Goal: Task Accomplishment & Management: Complete application form

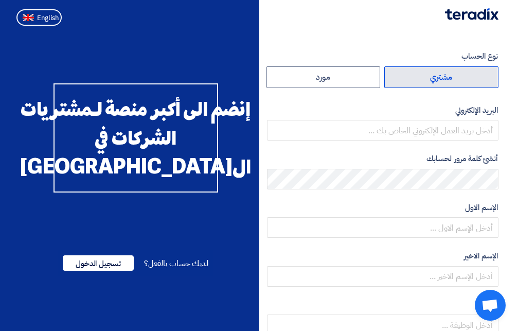
click at [447, 74] on label "مشتري" at bounding box center [441, 77] width 114 height 22
click at [447, 74] on input "مشتري" at bounding box center [441, 77] width 113 height 21
radio input "true"
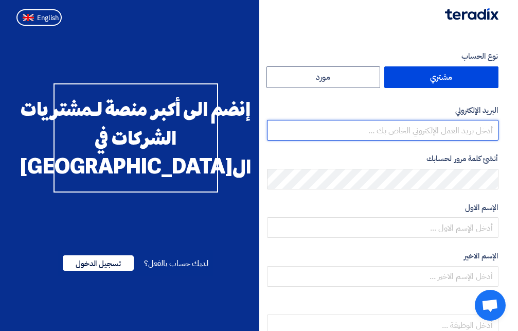
click at [426, 130] on input "email" at bounding box center [382, 130] width 231 height 21
paste input "[EMAIL_ADDRESS][DOMAIN_NAME]"
type input "[EMAIL_ADDRESS][DOMAIN_NAME]"
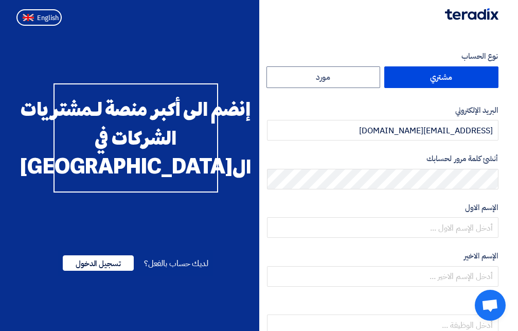
click at [406, 200] on form "نوع الحساب مشتري مورد البريد الإلكتروني agamal@sharkeyasugar.com أنشئ كلمة مرور…" at bounding box center [382, 216] width 231 height 333
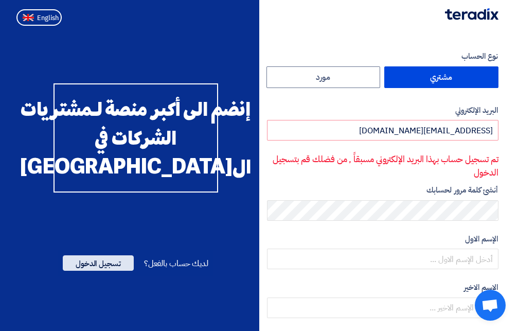
click at [84, 271] on span "تسجيل الدخول" at bounding box center [98, 262] width 71 height 15
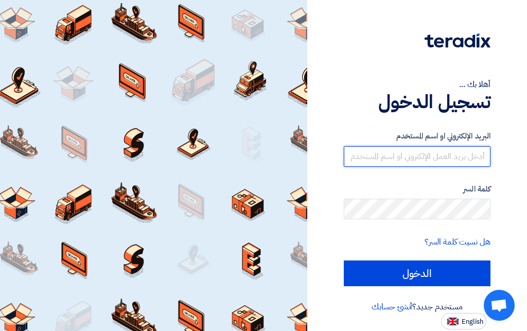
click at [440, 154] on input "text" at bounding box center [417, 156] width 147 height 21
paste input "[EMAIL_ADDRESS][DOMAIN_NAME]"
type input "[EMAIL_ADDRESS][DOMAIN_NAME]"
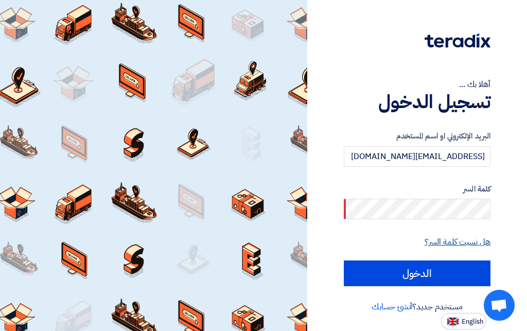
click at [453, 242] on link "هل نسيت كلمة السر؟" at bounding box center [457, 242] width 66 height 12
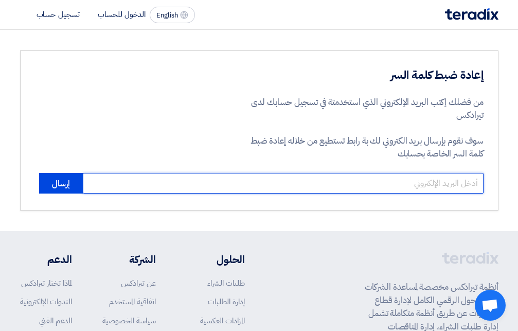
click at [436, 182] on input "email" at bounding box center [283, 183] width 401 height 21
paste input "[EMAIL_ADDRESS][DOMAIN_NAME]"
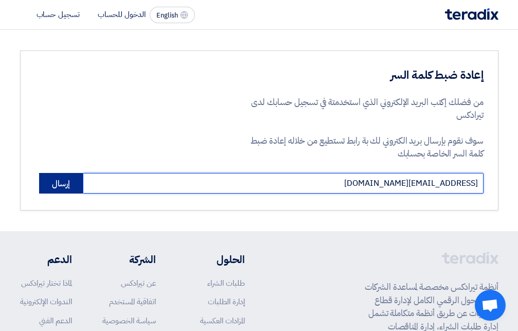
type input "[EMAIL_ADDRESS][DOMAIN_NAME]"
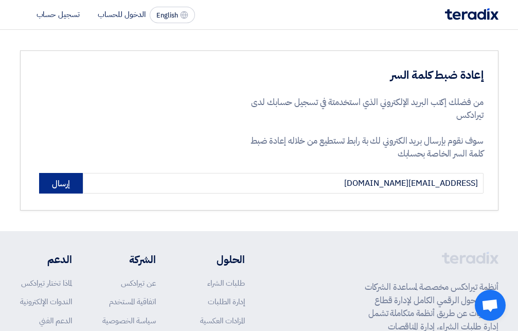
click at [62, 183] on button "إرسال" at bounding box center [61, 183] width 44 height 21
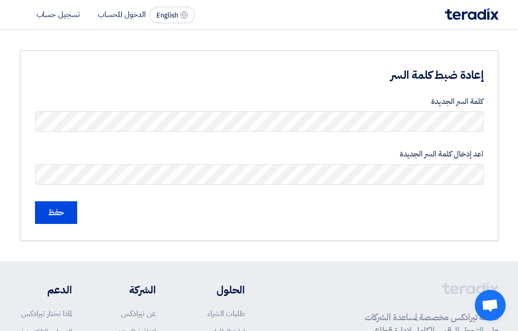
click at [244, 73] on h3 "إعادة ضبط كلمة السر" at bounding box center [360, 75] width 247 height 16
click at [327, 158] on label "اعد إدخال كلمة السر الجديدة" at bounding box center [259, 154] width 449 height 12
click at [57, 213] on input "حفظ" at bounding box center [56, 212] width 42 height 23
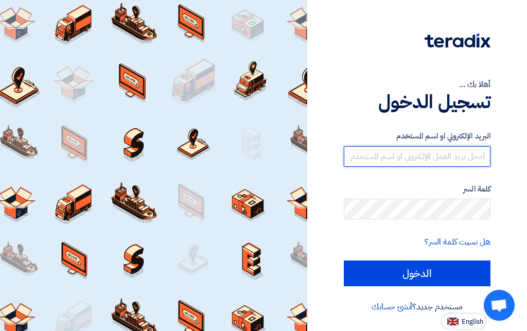
click at [437, 154] on input "text" at bounding box center [417, 156] width 147 height 21
paste input "[EMAIL_ADDRESS][DOMAIN_NAME]"
type input "[EMAIL_ADDRESS][DOMAIN_NAME]"
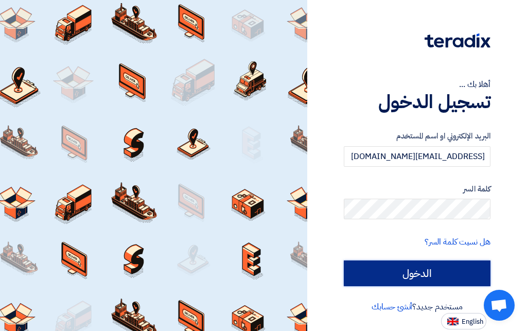
click at [402, 275] on input "الدخول" at bounding box center [417, 273] width 147 height 26
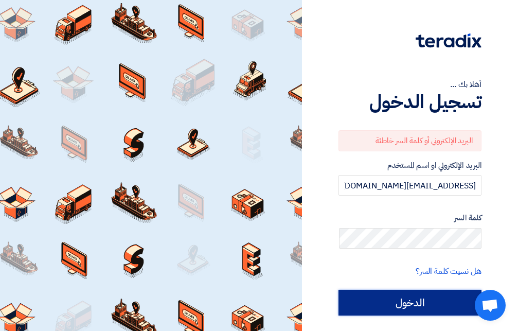
click at [419, 297] on input "الدخول" at bounding box center [409, 303] width 143 height 26
type input "Sign in"
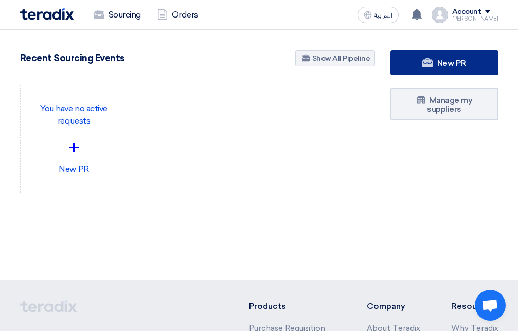
click at [447, 58] on link "New PR" at bounding box center [444, 62] width 108 height 25
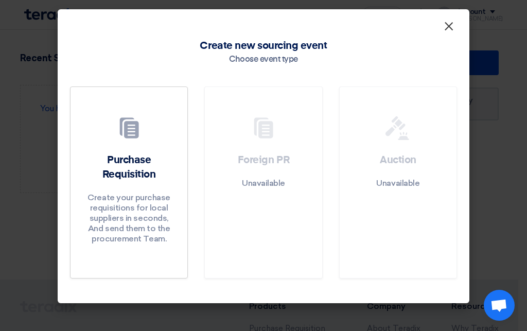
click at [448, 29] on span "×" at bounding box center [448, 29] width 10 height 21
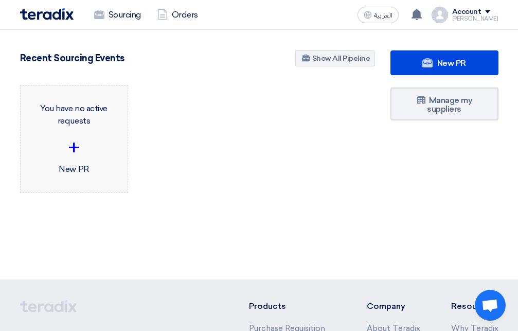
click at [73, 141] on div "+" at bounding box center [74, 147] width 91 height 31
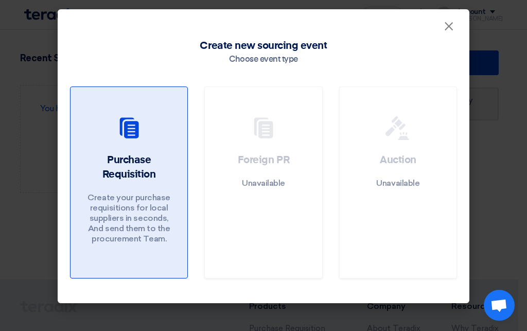
click at [136, 166] on h2 "Purchase Requisition" at bounding box center [129, 167] width 92 height 29
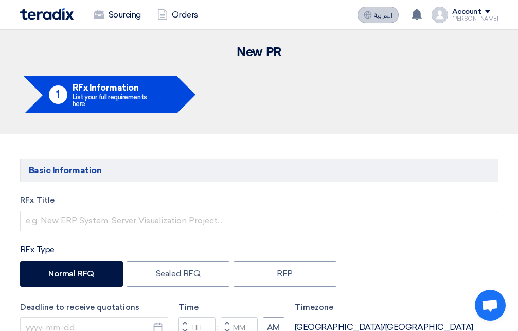
click at [387, 14] on span "العربية" at bounding box center [383, 15] width 19 height 7
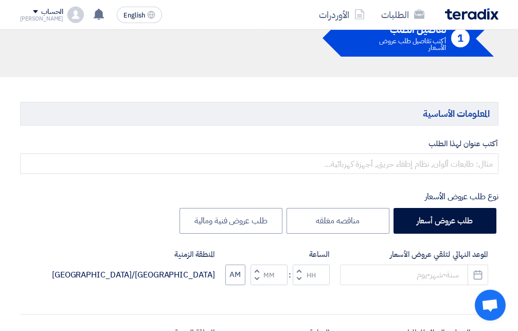
scroll to position [105, 0]
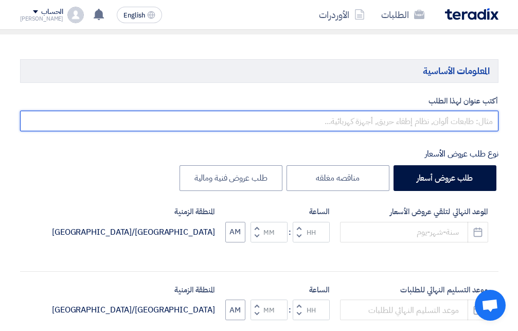
click at [440, 120] on input "text" at bounding box center [259, 121] width 478 height 21
type input "W"
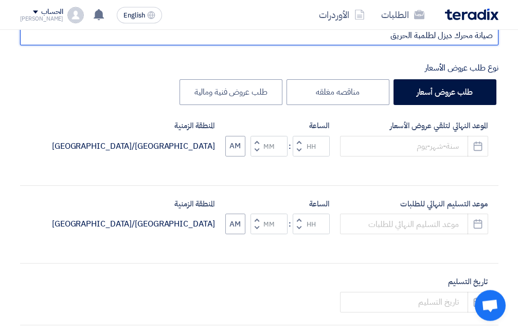
scroll to position [210, 0]
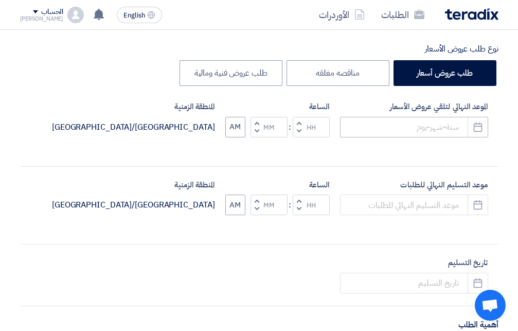
type input "صيانة محرك ديزل لطلمبة الحريق"
click at [450, 125] on input at bounding box center [414, 127] width 148 height 21
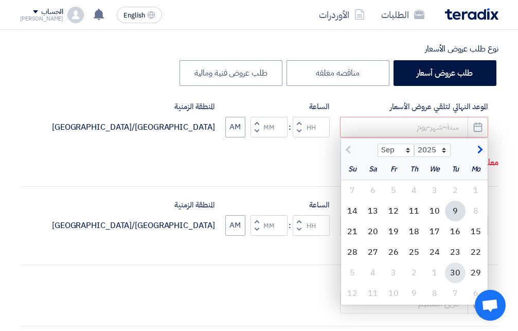
click at [456, 270] on div "30" at bounding box center [455, 272] width 21 height 21
type input "[DATE]"
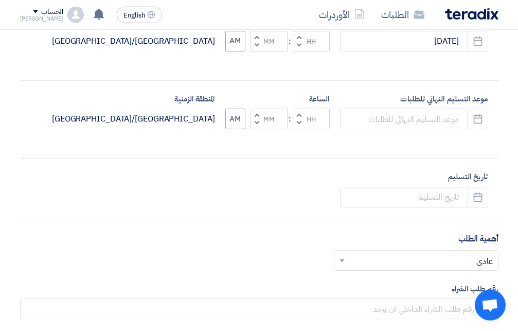
scroll to position [315, 0]
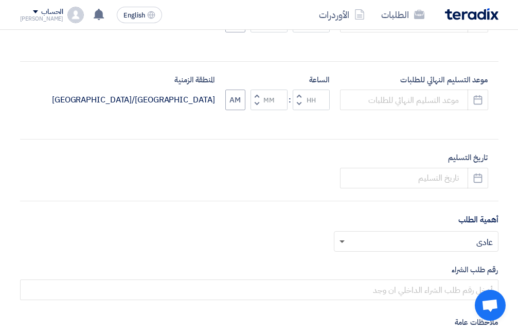
click at [344, 243] on span at bounding box center [340, 241] width 13 height 12
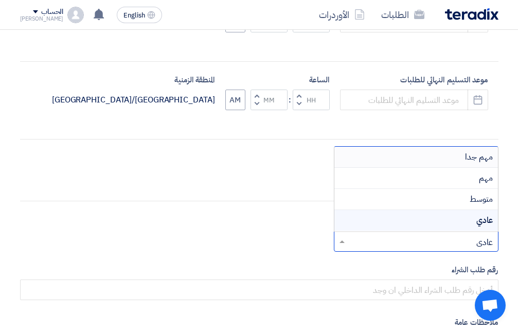
click at [435, 156] on div "مهم جدا" at bounding box center [416, 157] width 164 height 21
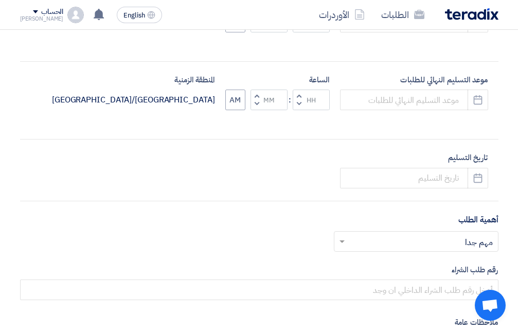
scroll to position [367, 0]
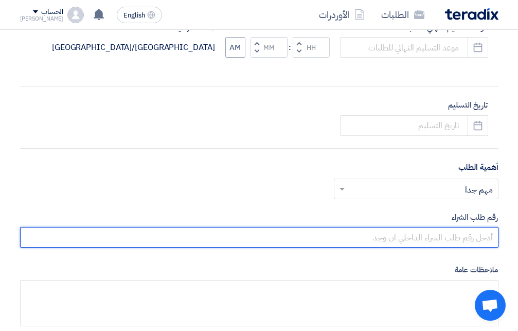
click at [433, 236] on input "text" at bounding box center [259, 237] width 478 height 21
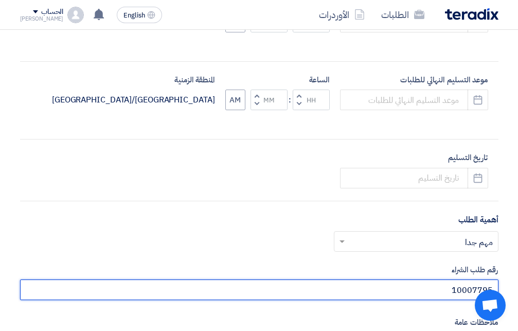
scroll to position [262, 0]
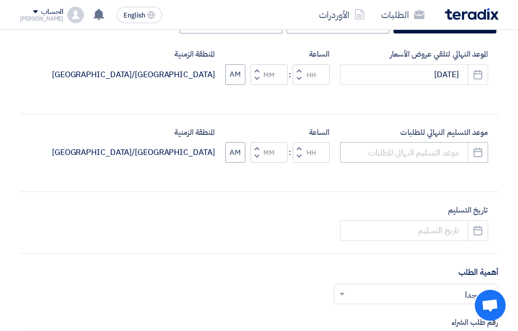
type input "10007795"
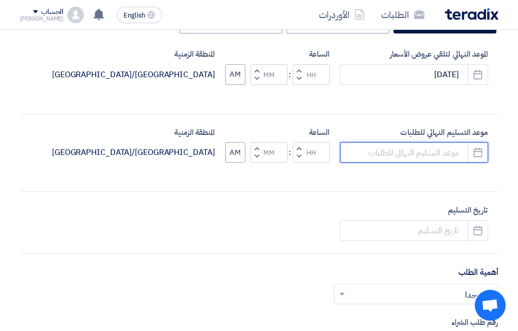
click at [445, 150] on input at bounding box center [414, 152] width 148 height 21
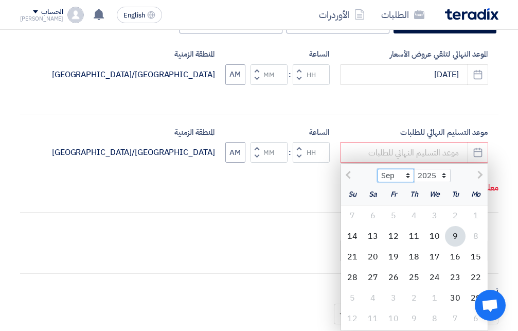
click at [378, 169] on select "Sep" at bounding box center [396, 175] width 37 height 13
click at [408, 173] on select "Sep" at bounding box center [396, 175] width 37 height 13
click at [378, 169] on select "Sep" at bounding box center [396, 175] width 37 height 13
click at [408, 173] on select "Sep" at bounding box center [396, 175] width 37 height 13
click at [378, 169] on select "Sep" at bounding box center [396, 175] width 37 height 13
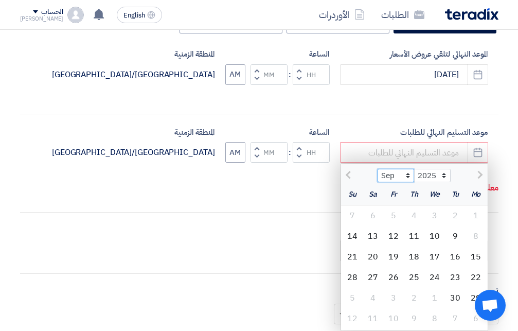
click at [390, 173] on select "Sep" at bounding box center [396, 175] width 37 height 13
click at [378, 169] on select "Sep" at bounding box center [396, 175] width 37 height 13
click at [409, 176] on select "Sep" at bounding box center [396, 175] width 37 height 13
click at [378, 169] on select "Sep" at bounding box center [396, 175] width 37 height 13
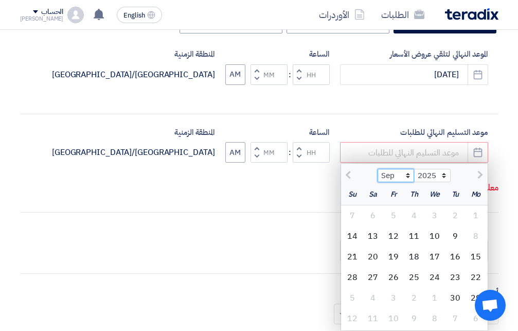
click at [395, 172] on select "Sep" at bounding box center [396, 175] width 37 height 13
click at [378, 169] on select "Sep" at bounding box center [396, 175] width 37 height 13
click at [414, 169] on select "2025" at bounding box center [432, 175] width 37 height 13
click at [443, 172] on select "2025" at bounding box center [432, 175] width 37 height 13
click at [345, 174] on div at bounding box center [359, 174] width 37 height 10
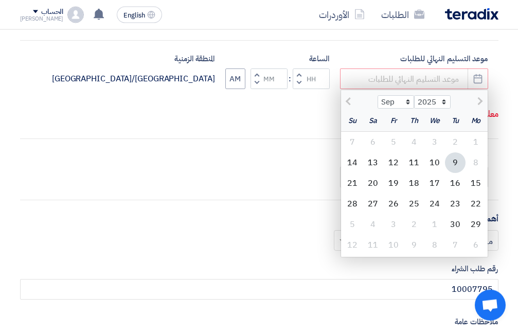
scroll to position [315, 0]
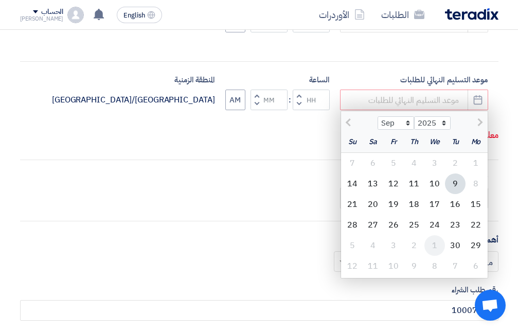
click at [435, 245] on div "1" at bounding box center [434, 245] width 21 height 21
click at [435, 242] on div "1" at bounding box center [434, 245] width 21 height 21
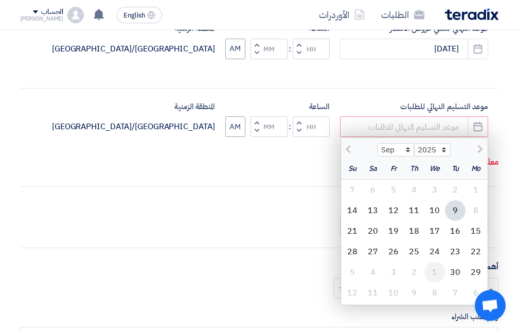
scroll to position [262, 0]
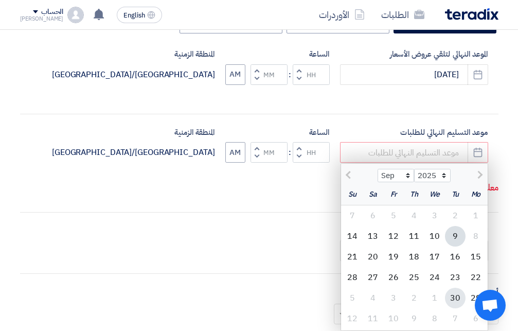
click at [456, 297] on div "30" at bounding box center [455, 298] width 21 height 21
type input "[DATE]"
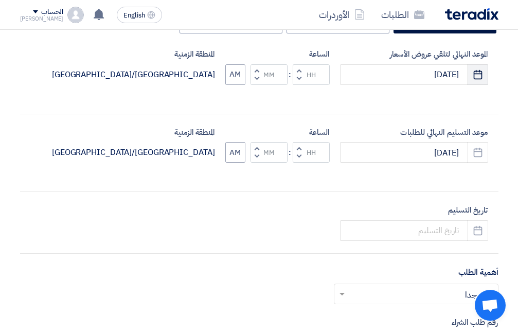
click at [478, 78] on icon "Pick a date" at bounding box center [478, 74] width 10 height 10
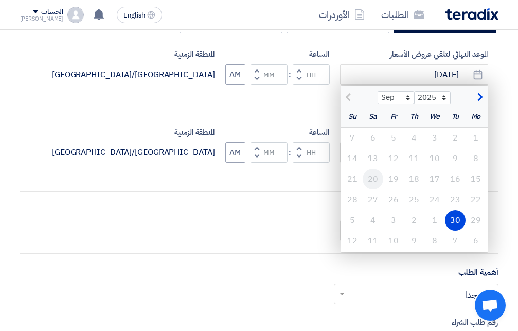
click at [372, 181] on div "20" at bounding box center [373, 179] width 21 height 21
click at [373, 176] on div "20" at bounding box center [373, 179] width 21 height 21
click at [324, 192] on hr at bounding box center [259, 191] width 478 height 1
click at [378, 91] on select "Sep Oct Nov Dec" at bounding box center [396, 97] width 37 height 13
click at [313, 195] on div "أكتب عنوان لهذا الطلب صيانة محرك ديزل لطلمبة الحريق نوع طلب عروض الأسعار طلب عر…" at bounding box center [259, 192] width 494 height 509
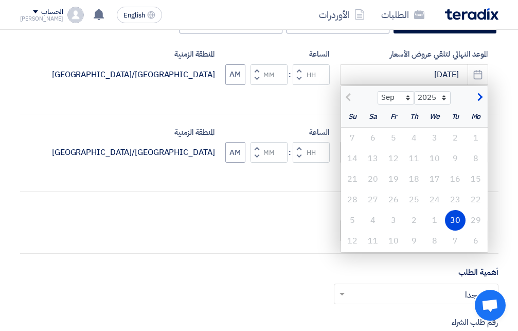
click at [318, 192] on hr at bounding box center [259, 191] width 478 height 1
click at [431, 178] on div "17" at bounding box center [434, 179] width 21 height 21
click at [248, 76] on div "Increment hours Decrement hours : Increment minutes Decrement minutes AM" at bounding box center [277, 74] width 104 height 21
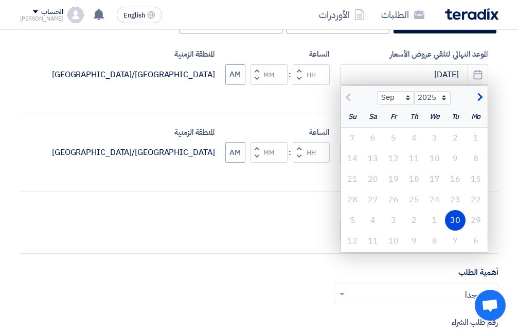
click at [269, 100] on div "الموعد النهائي لتلقي عروض الأسعار 9/30/2025 Sep Oct Nov Dec 2025 2026 2027 2028…" at bounding box center [259, 74] width 478 height 53
click at [479, 95] on span "button" at bounding box center [479, 97] width 6 height 11
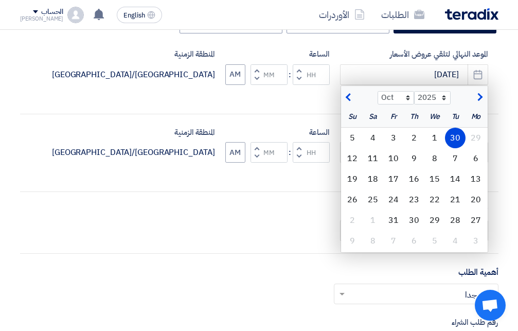
click at [347, 97] on span "button" at bounding box center [350, 97] width 6 height 11
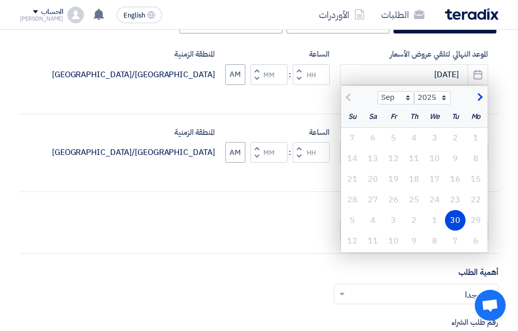
click at [347, 97] on div at bounding box center [359, 96] width 37 height 10
click at [437, 158] on div "10" at bounding box center [434, 158] width 21 height 21
click at [308, 177] on div "موعد التسليم النهائي للطلبات 9/30/2025 Pick a date الساعة Increment hours Decre…" at bounding box center [259, 153] width 478 height 53
click at [324, 174] on div "موعد التسليم النهائي للطلبات 9/30/2025 Pick a date الساعة Increment hours Decre…" at bounding box center [259, 153] width 478 height 53
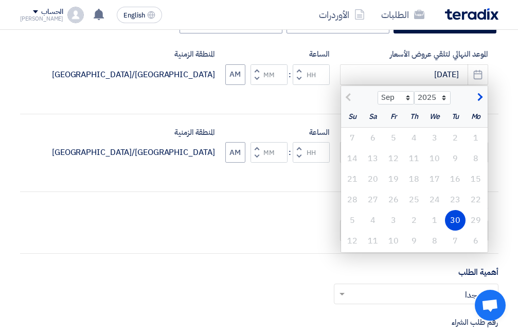
click at [324, 174] on div "موعد التسليم النهائي للطلبات 9/30/2025 Pick a date الساعة Increment hours Decre…" at bounding box center [259, 153] width 478 height 53
click at [479, 93] on span "button" at bounding box center [479, 97] width 6 height 11
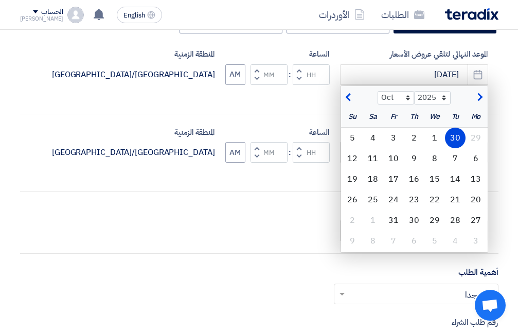
click at [347, 97] on span "button" at bounding box center [350, 97] width 6 height 11
select select "9"
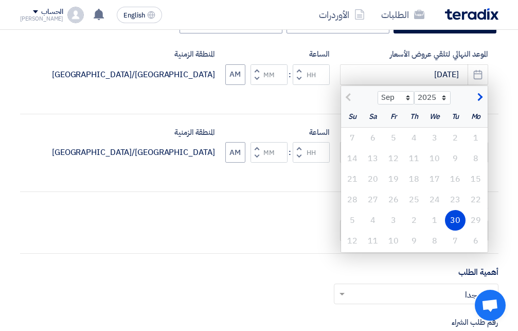
click at [347, 97] on div at bounding box center [359, 96] width 37 height 10
click at [503, 86] on div "أكتب عنوان لهذا الطلب صيانة محرك ديزل لطلمبة الحريق نوع طلب عروض الأسعار طلب عر…" at bounding box center [259, 192] width 494 height 509
click at [479, 71] on use "button" at bounding box center [478, 73] width 9 height 9
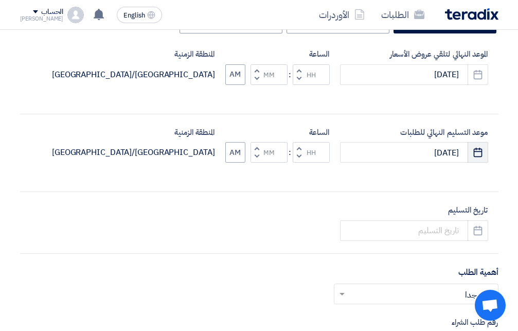
click at [480, 153] on icon "Pick a date" at bounding box center [478, 152] width 10 height 10
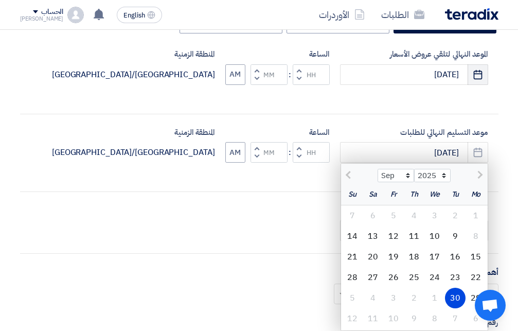
click at [481, 73] on icon "Pick a date" at bounding box center [478, 74] width 10 height 10
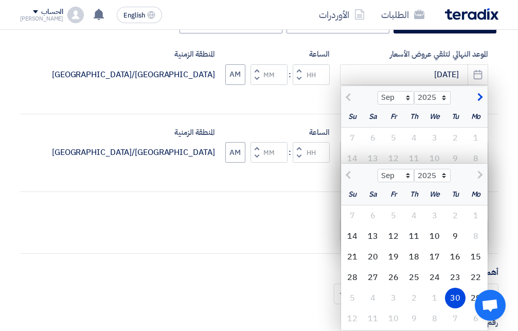
drag, startPoint x: 261, startPoint y: 210, endPoint x: 327, endPoint y: 191, distance: 69.2
click at [262, 209] on div "تاريخ التسليم Pick a date" at bounding box center [259, 222] width 478 height 37
click at [478, 72] on use "button" at bounding box center [478, 73] width 9 height 9
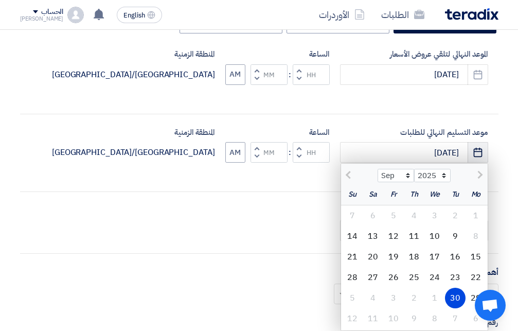
click at [477, 155] on icon "Pick a date" at bounding box center [478, 152] width 10 height 10
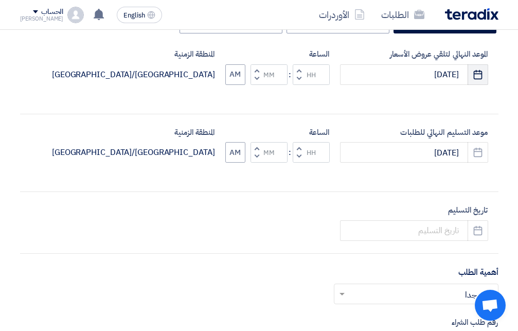
click at [475, 75] on icon "Pick a date" at bounding box center [478, 74] width 10 height 10
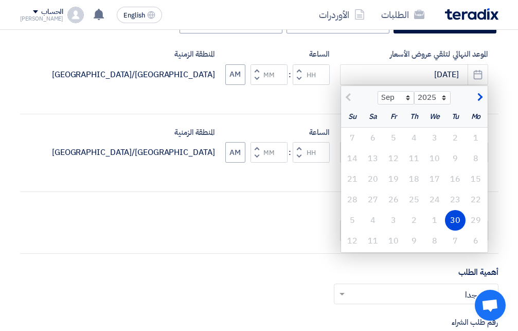
click at [304, 177] on div "موعد التسليم النهائي للطلبات 9/30/2025 Pick a date الساعة Increment hours Decre…" at bounding box center [259, 153] width 478 height 53
click at [457, 195] on div "23" at bounding box center [455, 199] width 21 height 21
drag, startPoint x: 456, startPoint y: 195, endPoint x: 371, endPoint y: 192, distance: 84.4
click at [455, 195] on div "23" at bounding box center [455, 199] width 21 height 21
click at [329, 180] on div "أكتب عنوان لهذا الطلب صيانة محرك ديزل لطلمبة الحريق نوع طلب عروض الأسعار طلب عر…" at bounding box center [259, 192] width 494 height 509
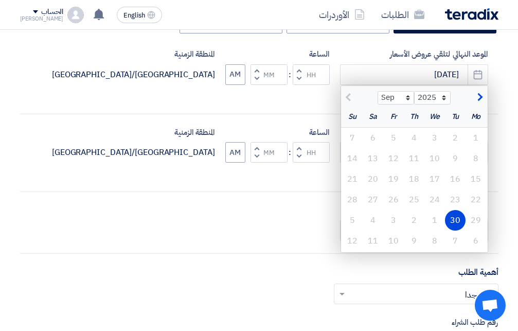
click at [481, 97] on span "button" at bounding box center [479, 97] width 6 height 11
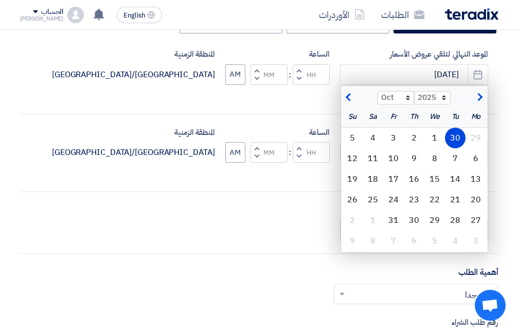
click at [346, 95] on button "button" at bounding box center [349, 96] width 17 height 10
select select "9"
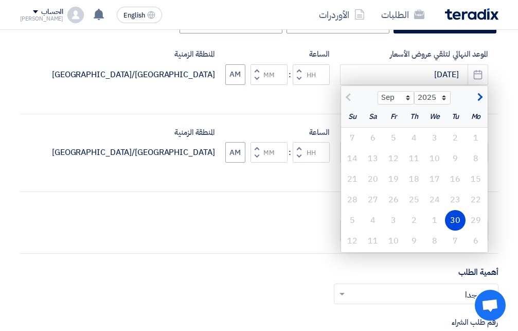
click at [318, 184] on div "أكتب عنوان لهذا الطلب صيانة محرك ديزل لطلمبة الحريق نوع طلب عروض الأسعار طلب عر…" at bounding box center [259, 192] width 494 height 509
click at [477, 74] on use "button" at bounding box center [478, 73] width 9 height 9
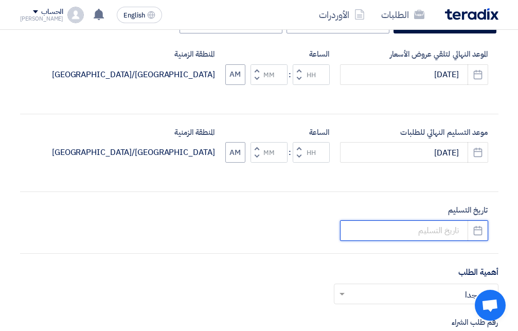
click at [433, 233] on input at bounding box center [414, 230] width 148 height 21
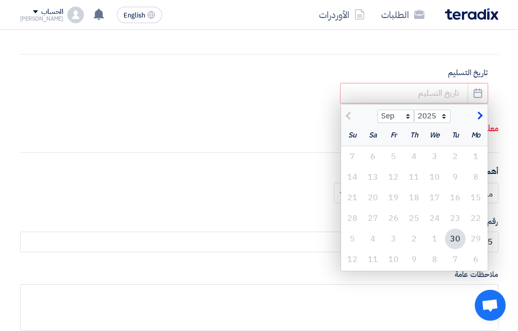
scroll to position [420, 0]
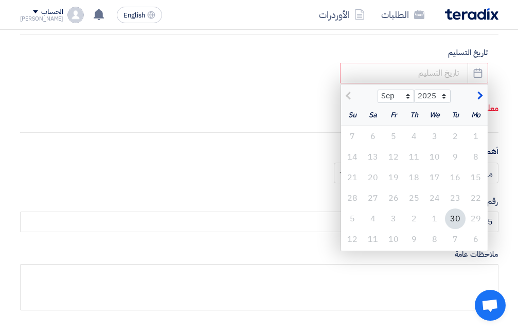
click at [481, 95] on span "button" at bounding box center [479, 95] width 6 height 11
select select "10"
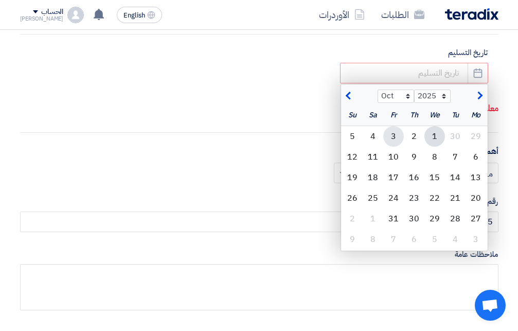
click at [395, 137] on div "3" at bounding box center [393, 136] width 21 height 21
type input "10/3/2025"
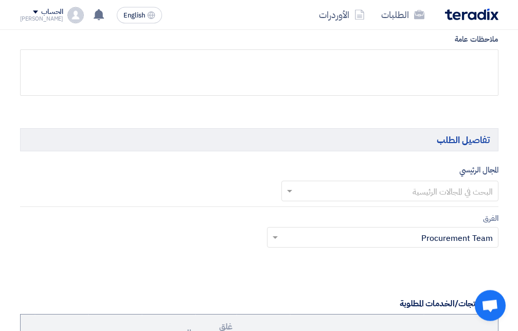
scroll to position [630, 0]
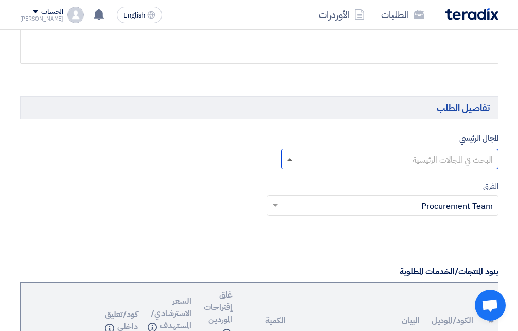
click at [290, 158] on span at bounding box center [289, 159] width 5 height 3
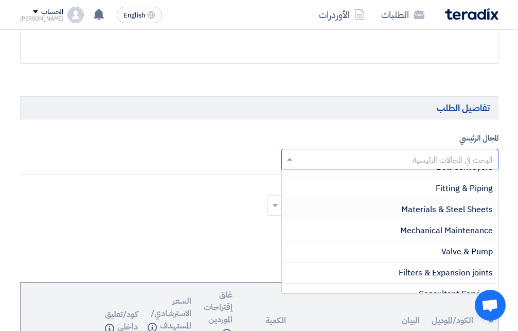
scroll to position [767, 0]
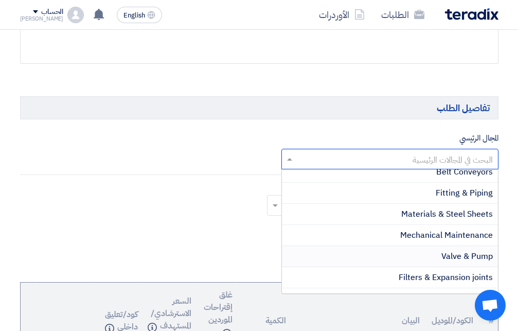
click at [455, 252] on span "Valve & Pump" at bounding box center [466, 256] width 51 height 12
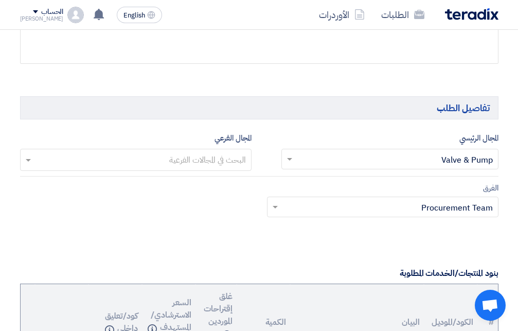
click at [204, 155] on input "text" at bounding box center [135, 160] width 221 height 17
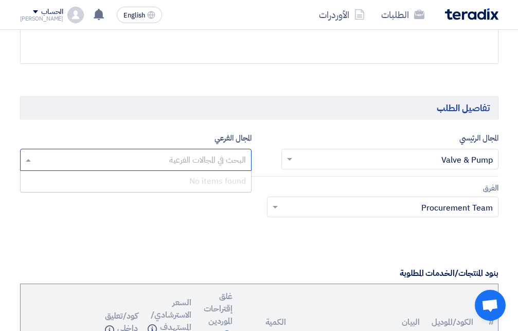
click at [30, 157] on input "text" at bounding box center [135, 160] width 221 height 17
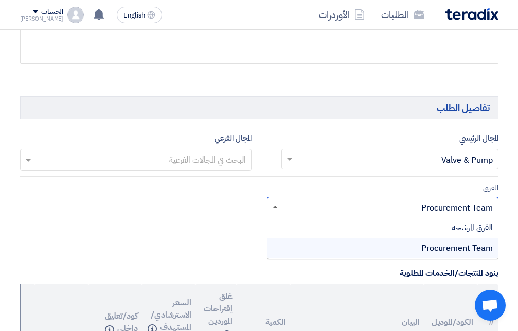
click at [273, 206] on span at bounding box center [275, 207] width 5 height 3
click at [464, 224] on div "الفرق المرشحه" at bounding box center [383, 227] width 230 height 21
click at [465, 222] on div "الفرق المرشحه" at bounding box center [383, 227] width 230 height 21
click at [447, 245] on span "Procurement Team" at bounding box center [457, 248] width 72 height 12
click at [429, 205] on input "text" at bounding box center [388, 207] width 211 height 17
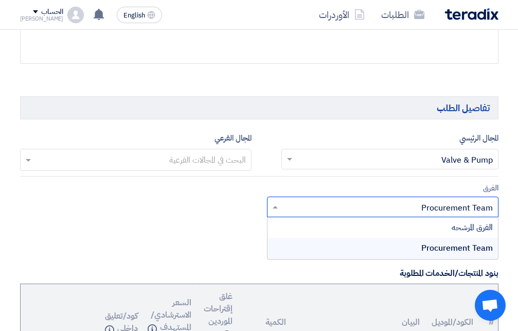
click at [470, 204] on input "text" at bounding box center [388, 207] width 211 height 17
click at [468, 204] on input "text" at bounding box center [388, 207] width 211 height 17
click at [453, 226] on div "الفرق المرشحه" at bounding box center [383, 227] width 230 height 21
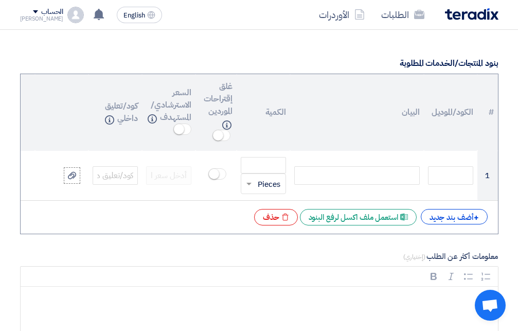
scroll to position [787, 0]
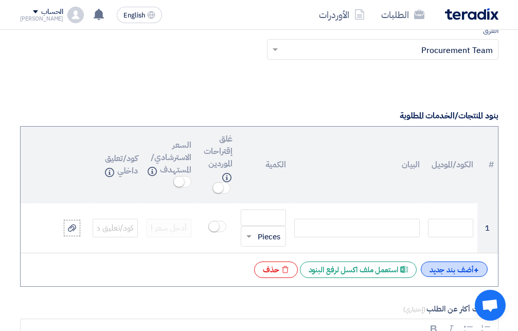
click at [439, 262] on div "+ أضف بند جديد" at bounding box center [454, 268] width 67 height 15
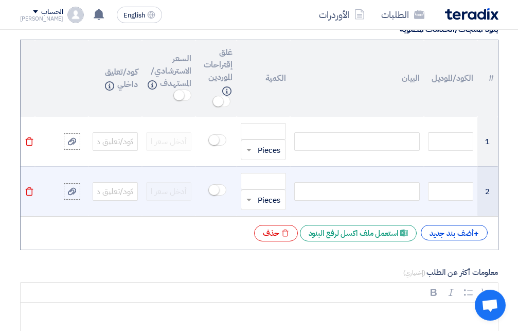
scroll to position [892, 0]
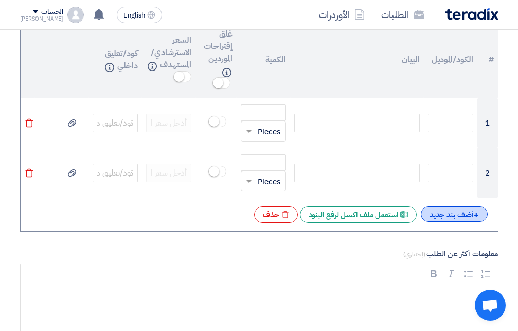
click at [439, 213] on div "+ أضف بند جديد" at bounding box center [454, 213] width 67 height 15
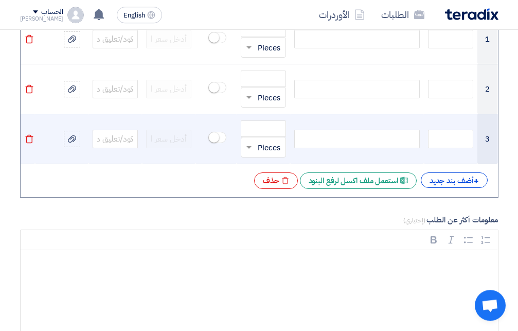
scroll to position [997, 0]
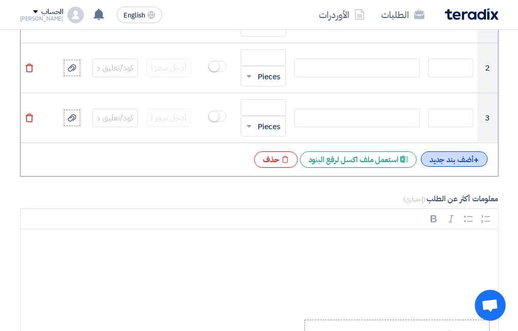
click at [441, 156] on div "+ أضف بند جديد" at bounding box center [454, 158] width 67 height 15
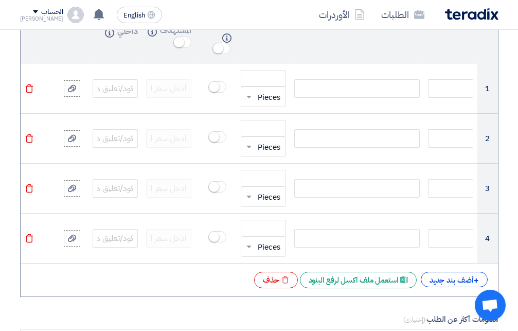
scroll to position [944, 0]
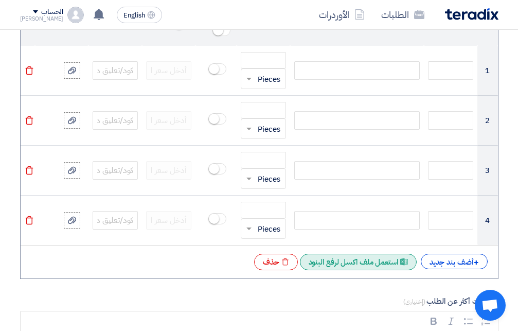
click at [366, 254] on div "Excel file استعمل ملف اكسل لرفع البنود" at bounding box center [358, 262] width 117 height 16
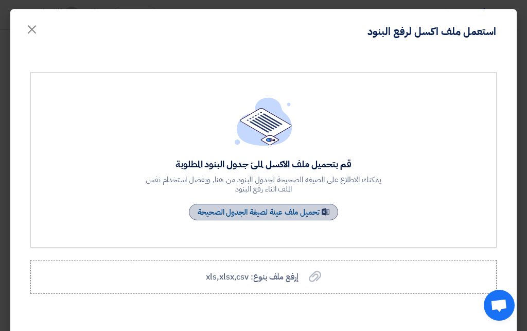
click at [278, 212] on link "Sample Sheet تحميل ملف عينة لصيغة الجدول الصحيحة" at bounding box center [263, 212] width 149 height 16
click at [38, 32] on span "×" at bounding box center [32, 28] width 12 height 31
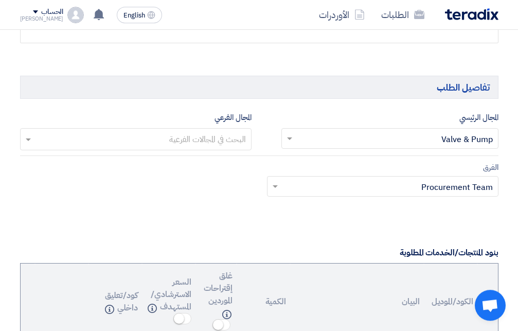
scroll to position [682, 0]
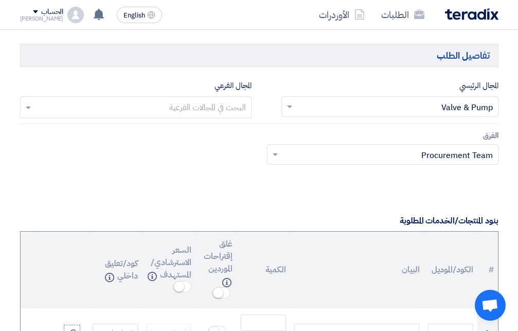
click at [292, 100] on span at bounding box center [288, 106] width 13 height 12
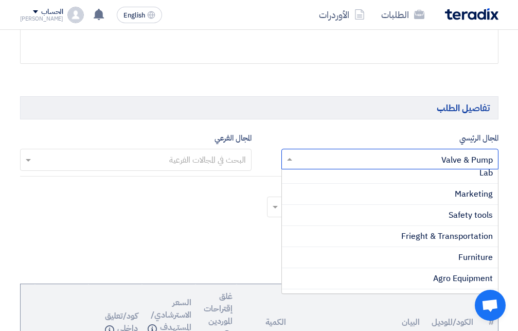
scroll to position [434, 0]
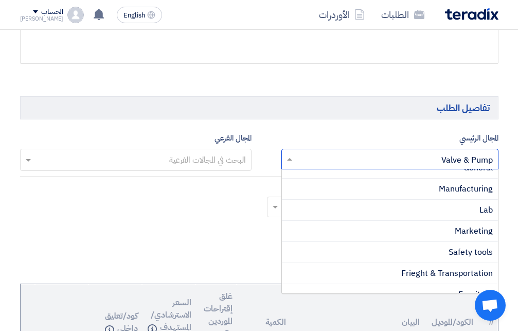
click at [218, 221] on div "الفرق Teams.. × Procurement Team ×" at bounding box center [259, 206] width 494 height 48
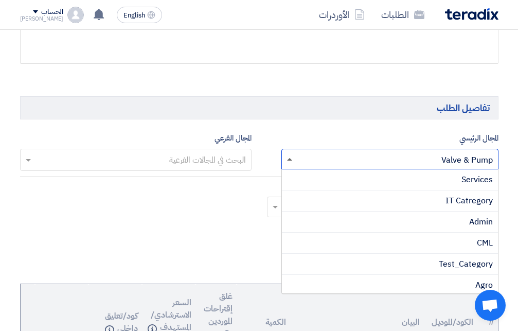
scroll to position [739, 0]
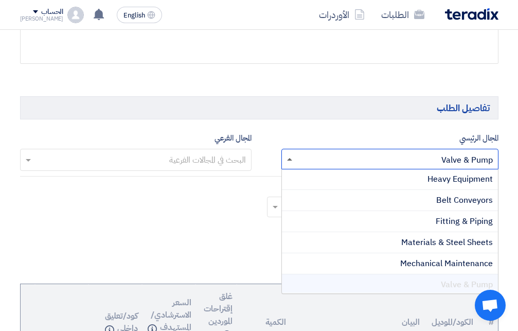
click at [289, 158] on span at bounding box center [289, 159] width 5 height 3
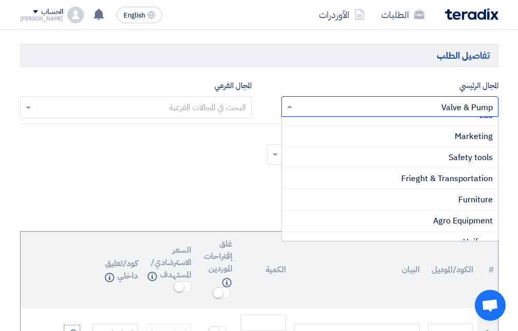
scroll to position [471, 0]
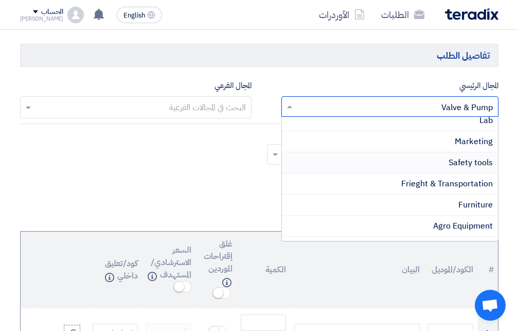
click at [444, 162] on div "Safety tools" at bounding box center [390, 162] width 216 height 21
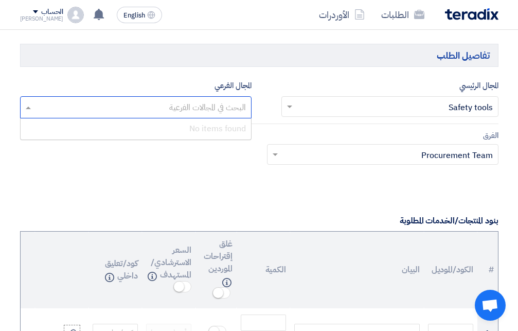
click at [24, 103] on span at bounding box center [27, 107] width 13 height 12
click at [27, 104] on input "text" at bounding box center [135, 108] width 221 height 17
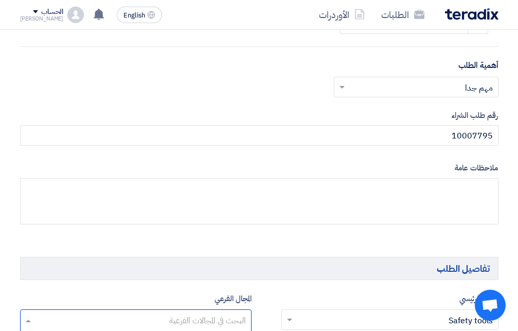
scroll to position [630, 0]
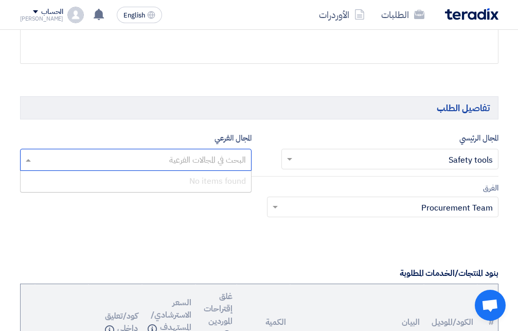
type input "ي"
type input "Diesel Fire Pump"
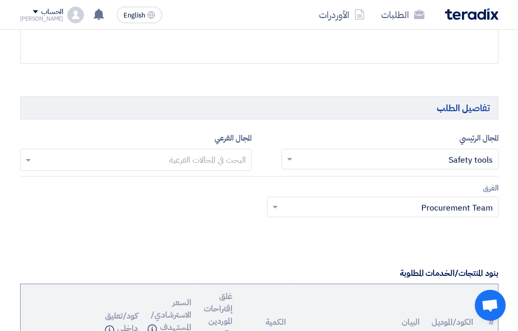
click at [221, 217] on div "الفرق Teams.. × Procurement Team ×" at bounding box center [259, 206] width 494 height 48
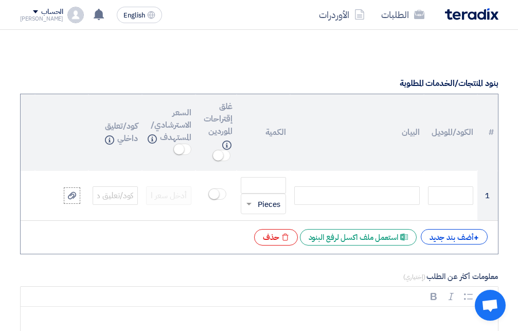
scroll to position [840, 0]
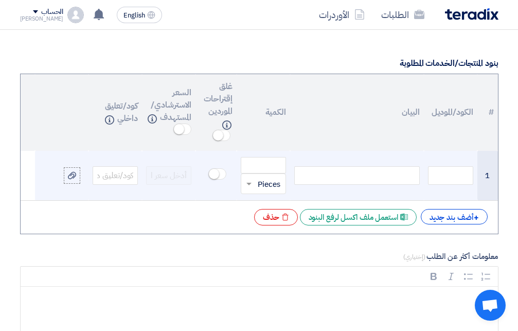
click at [388, 173] on div at bounding box center [357, 175] width 126 height 19
paste div
drag, startPoint x: 416, startPoint y: 170, endPoint x: 378, endPoint y: 169, distance: 38.1
click at [378, 169] on div "Hose reducer 2"(CO51136)" at bounding box center [357, 175] width 126 height 19
click at [377, 171] on div "Hose reducer 2"(CO51136)" at bounding box center [357, 175] width 126 height 19
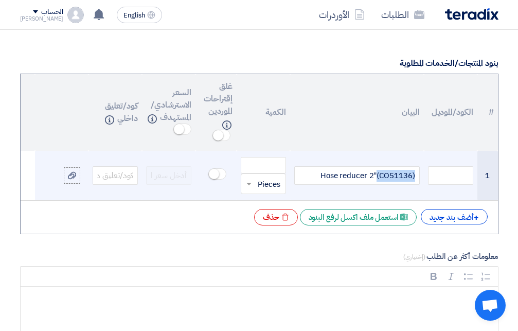
drag, startPoint x: 418, startPoint y: 173, endPoint x: 379, endPoint y: 172, distance: 38.6
click at [378, 172] on div "Hose reducer 2"(CO51136)" at bounding box center [357, 175] width 126 height 19
click at [383, 174] on div "Hose reducer 2"(CO51136)" at bounding box center [357, 175] width 126 height 19
drag, startPoint x: 412, startPoint y: 171, endPoint x: 382, endPoint y: 172, distance: 29.9
click at [382, 172] on div "Hose reducer 2"(CO51136)" at bounding box center [357, 175] width 126 height 19
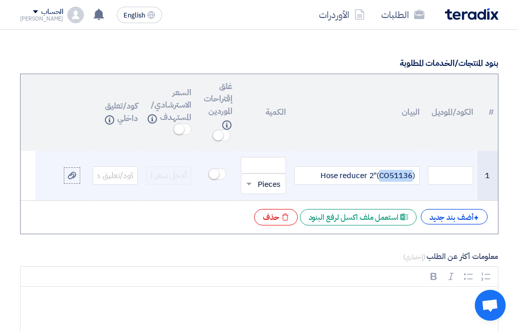
copy div "CO51136"
click at [449, 166] on input "text" at bounding box center [450, 175] width 45 height 19
paste input "CO51136"
type input "CO51136"
click at [248, 183] on span at bounding box center [248, 185] width 5 height 4
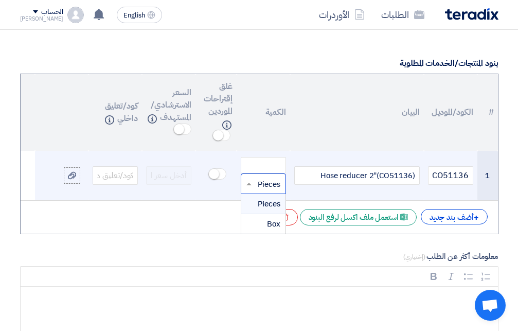
type input "2"
click at [275, 202] on span "اضف ..." at bounding box center [270, 204] width 22 height 9
click at [214, 185] on td at bounding box center [215, 176] width 41 height 50
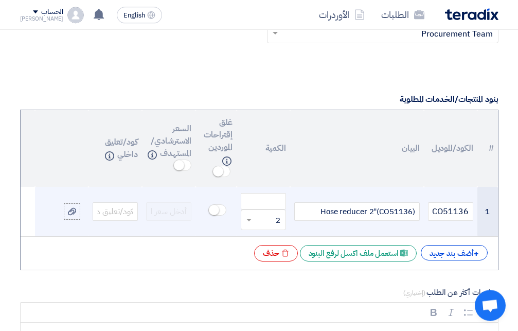
scroll to position [787, 0]
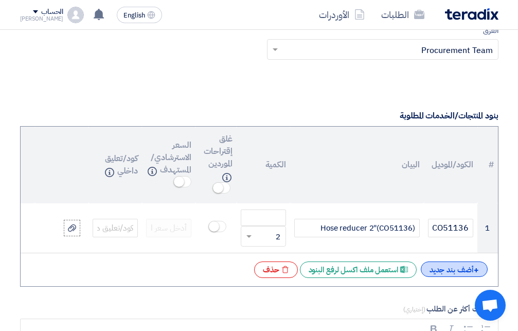
click at [451, 262] on div "+ أضف بند جديد" at bounding box center [454, 268] width 67 height 15
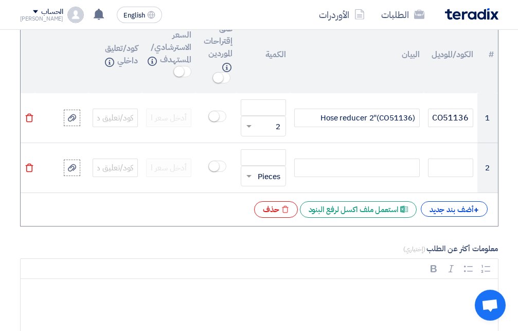
scroll to position [892, 0]
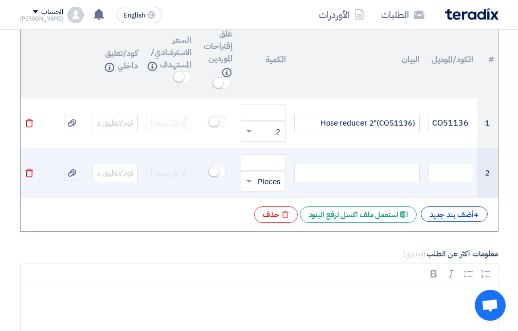
click at [364, 164] on div at bounding box center [357, 173] width 126 height 19
paste div
drag, startPoint x: 379, startPoint y: 176, endPoint x: 411, endPoint y: 179, distance: 32.0
click at [411, 179] on div "Hose ,HEAT EXCHANGER TO ENGINE 2"(CO51144)" at bounding box center [357, 172] width 126 height 28
copy div "CO51144"
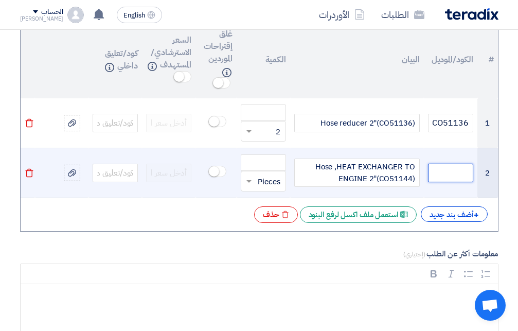
click at [446, 168] on input "text" at bounding box center [450, 173] width 45 height 19
paste input "CO51144"
type input "CO51144"
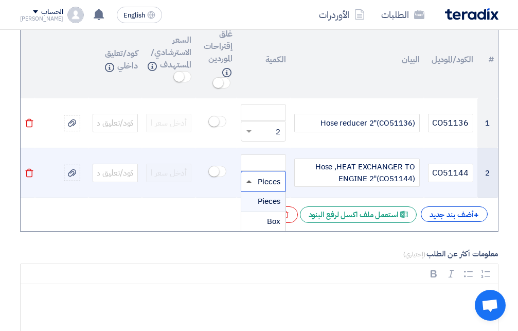
click at [247, 180] on span at bounding box center [248, 181] width 5 height 3
type input "2"
click at [274, 203] on span "اضف ..." at bounding box center [270, 201] width 22 height 9
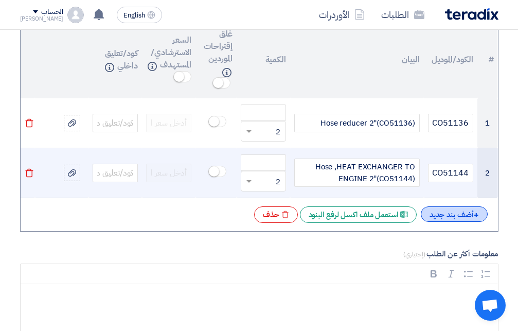
click at [437, 209] on div "+ أضف بند جديد" at bounding box center [454, 213] width 67 height 15
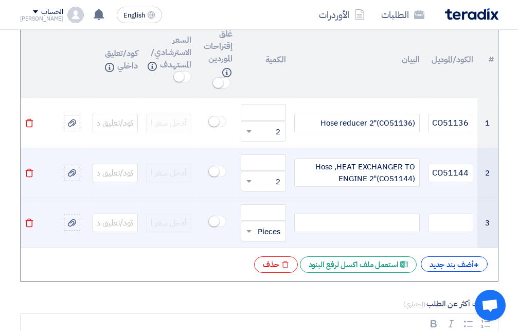
click at [384, 217] on div at bounding box center [357, 222] width 126 height 19
click at [375, 218] on div at bounding box center [357, 222] width 126 height 19
paste div
drag, startPoint x: 411, startPoint y: 220, endPoint x: 387, endPoint y: 218, distance: 24.3
click at [387, 218] on div "Hose 2" * 3" long (C03315)" at bounding box center [357, 222] width 126 height 19
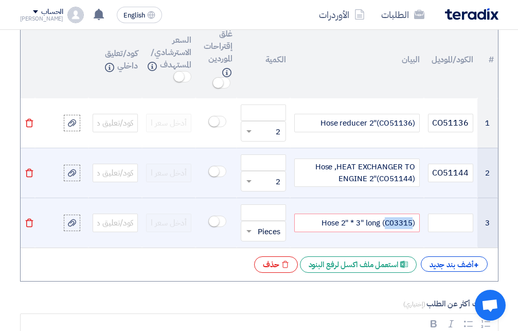
copy div "C03315"
click at [452, 221] on input "text" at bounding box center [450, 222] width 45 height 19
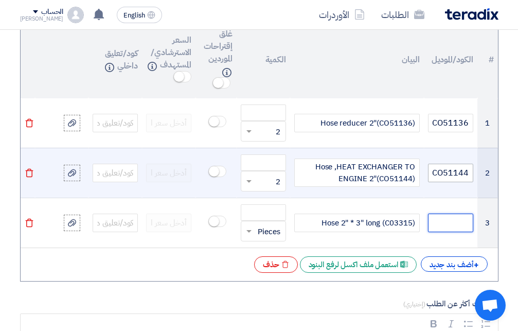
paste input "C03315"
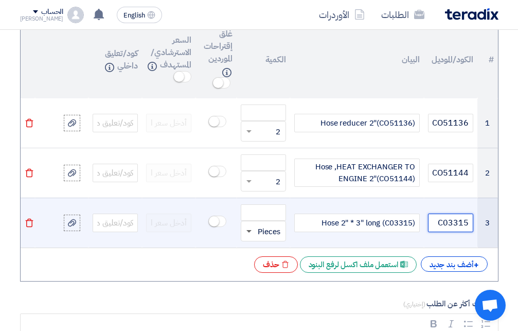
type input "C03315"
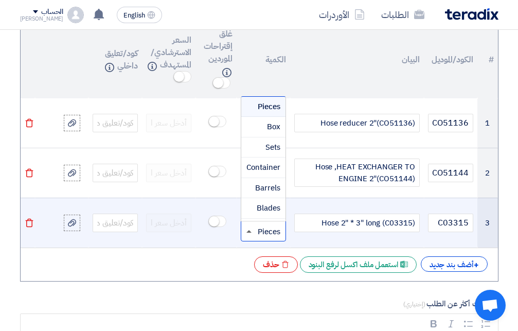
click at [248, 230] on span at bounding box center [248, 231] width 5 height 3
type input "2"
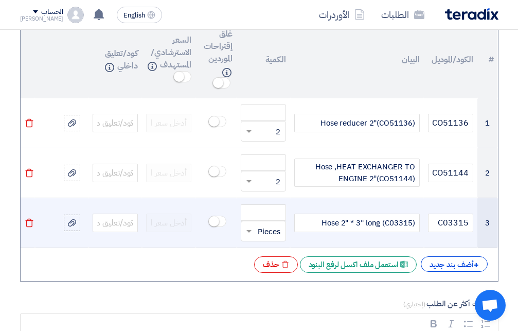
click at [428, 234] on td "C03315" at bounding box center [451, 223] width 54 height 50
click at [259, 213] on input "number" at bounding box center [263, 212] width 45 height 16
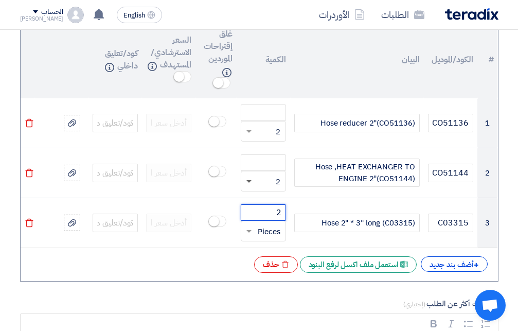
type input "2"
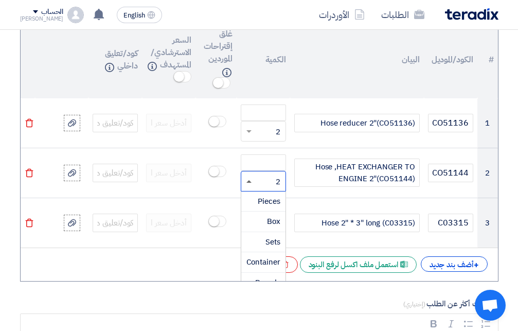
click at [250, 180] on span at bounding box center [248, 181] width 5 height 3
click at [268, 195] on span "Pieces" at bounding box center [269, 200] width 23 height 11
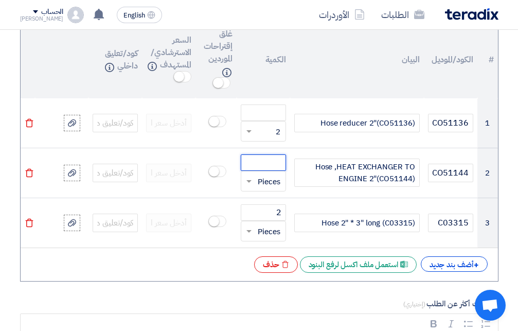
click at [270, 159] on input "number" at bounding box center [263, 162] width 45 height 16
type input "2"
click at [249, 130] on span at bounding box center [248, 132] width 5 height 4
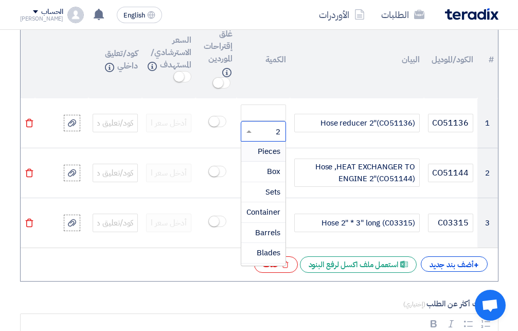
click at [269, 149] on span "Pieces" at bounding box center [269, 151] width 23 height 11
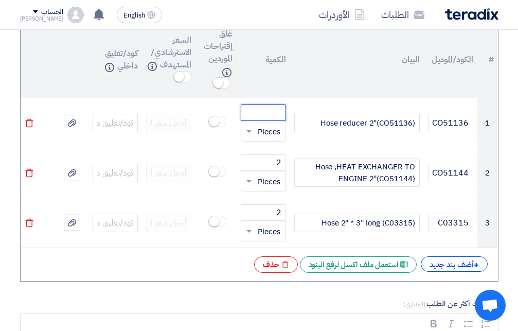
click at [271, 105] on input "number" at bounding box center [263, 112] width 45 height 16
type input "2"
click at [456, 261] on div "+ أضف بند جديد" at bounding box center [454, 263] width 67 height 15
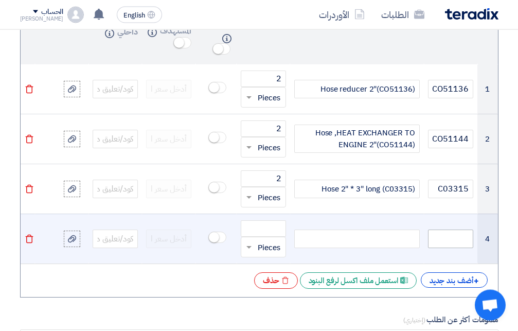
scroll to position [944, 0]
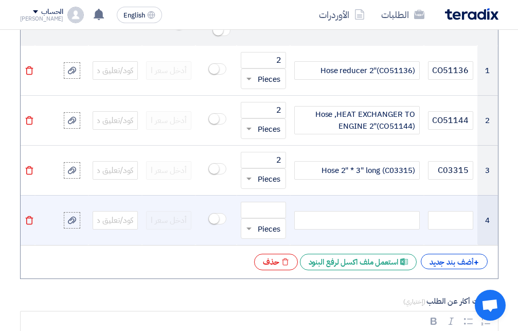
click at [377, 217] on div at bounding box center [357, 220] width 126 height 19
paste div
drag, startPoint x: 412, startPoint y: 217, endPoint x: 395, endPoint y: 217, distance: 16.5
click at [388, 212] on div "Hose 3" I.D * 3.5" long (C03558)" at bounding box center [357, 220] width 126 height 19
click at [397, 217] on div "Hose 3" I.D * 3.5" long (C03558)" at bounding box center [357, 220] width 126 height 19
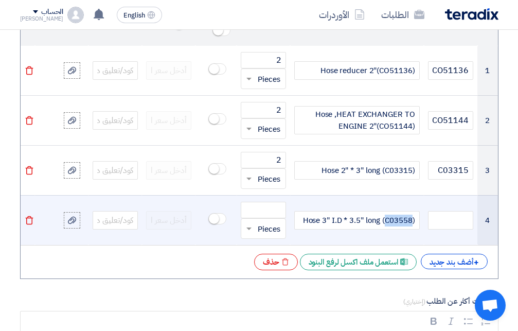
drag, startPoint x: 411, startPoint y: 218, endPoint x: 389, endPoint y: 216, distance: 21.7
click at [385, 214] on div "Hose 3" I.D * 3.5" long (C03558)" at bounding box center [357, 220] width 126 height 19
copy div "C03558"
click at [449, 211] on input "text" at bounding box center [450, 220] width 45 height 19
paste input "C03558"
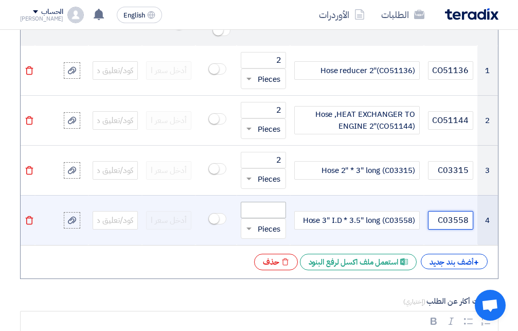
type input "C03558"
click at [253, 208] on input "number" at bounding box center [263, 210] width 45 height 16
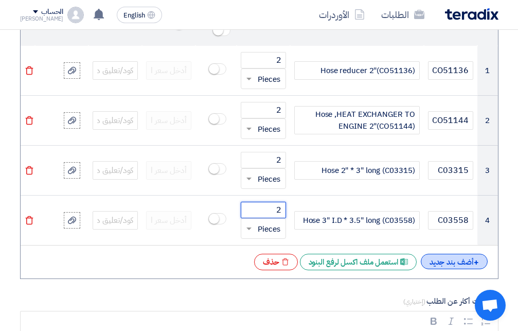
type input "2"
click at [445, 259] on div "+ أضف بند جديد" at bounding box center [454, 261] width 67 height 15
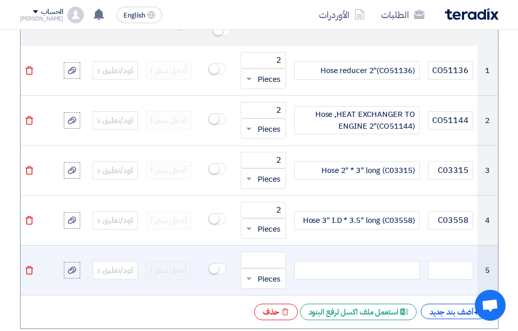
click at [401, 266] on div at bounding box center [357, 270] width 126 height 19
paste div
drag, startPoint x: 386, startPoint y: 272, endPoint x: 411, endPoint y: 275, distance: 24.9
click at [411, 275] on div "Hose 2.5" I.D * 3.5" long (C03464)" at bounding box center [357, 270] width 126 height 28
copy div "C03464"
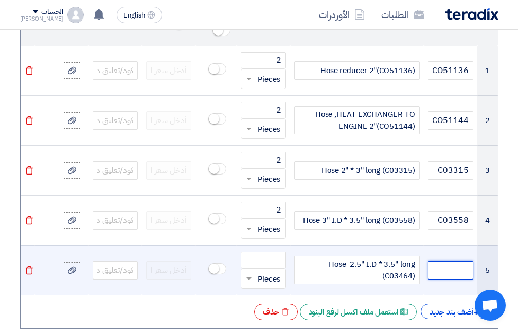
click at [449, 262] on input "text" at bounding box center [450, 270] width 45 height 19
paste input "C03464"
type input "C03464"
click at [260, 253] on input "number" at bounding box center [263, 260] width 45 height 16
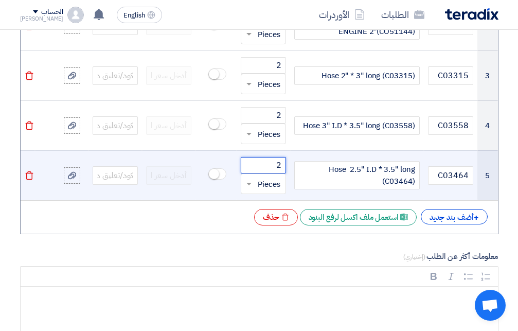
scroll to position [1049, 0]
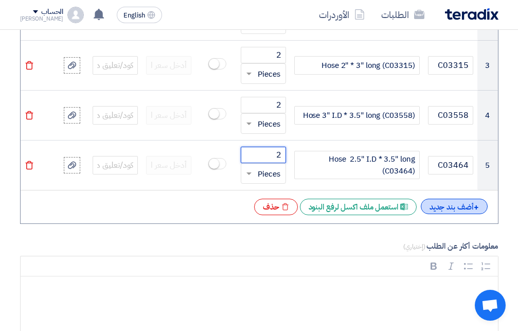
type input "2"
click at [460, 204] on div "+ أضف بند جديد" at bounding box center [454, 206] width 67 height 15
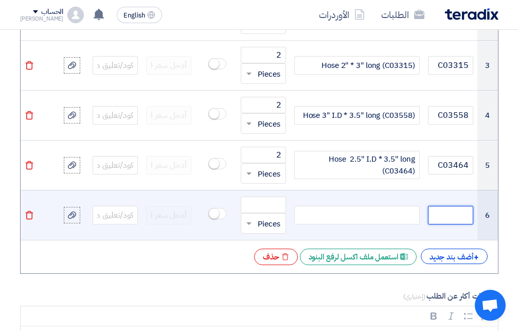
click at [448, 209] on input "text" at bounding box center [450, 215] width 45 height 19
click at [353, 213] on div at bounding box center [357, 215] width 126 height 19
paste div
click at [448, 210] on input "text" at bounding box center [450, 215] width 45 height 19
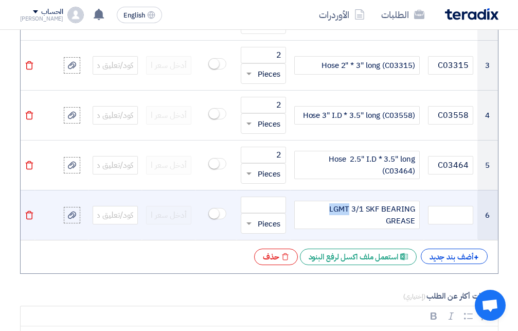
drag, startPoint x: 319, startPoint y: 211, endPoint x: 298, endPoint y: 209, distance: 21.2
click at [298, 209] on div "LGMT 3/1 SKF BEARING GREASE" at bounding box center [357, 215] width 126 height 28
copy div "LGMT"
click at [459, 208] on input "text" at bounding box center [450, 215] width 45 height 19
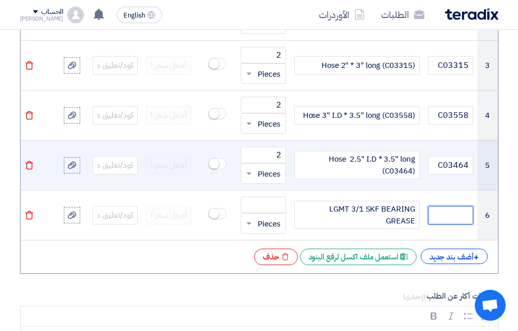
paste input "LGMT"
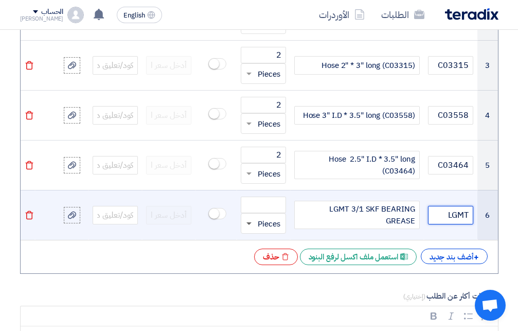
type input "LGMT"
click at [250, 222] on span at bounding box center [248, 223] width 5 height 3
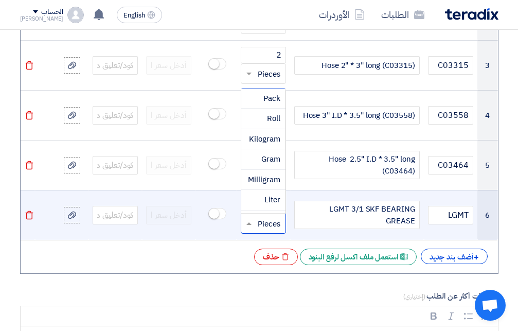
scroll to position [159, 0]
click at [275, 139] on span "Kilogram" at bounding box center [264, 142] width 31 height 11
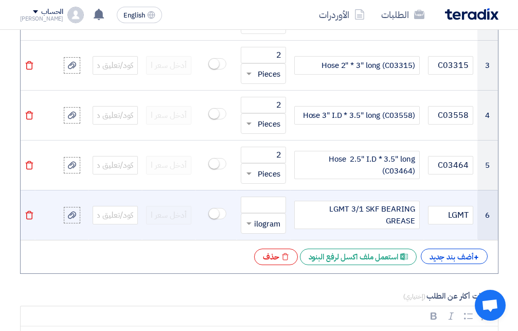
click at [250, 219] on span at bounding box center [247, 224] width 13 height 12
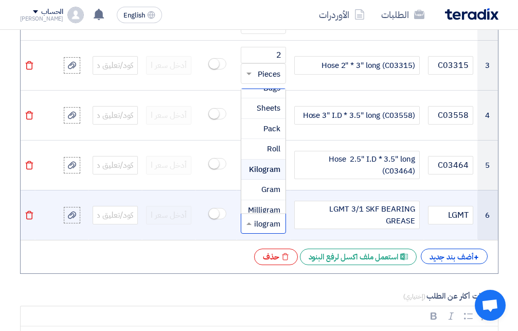
scroll to position [167, 0]
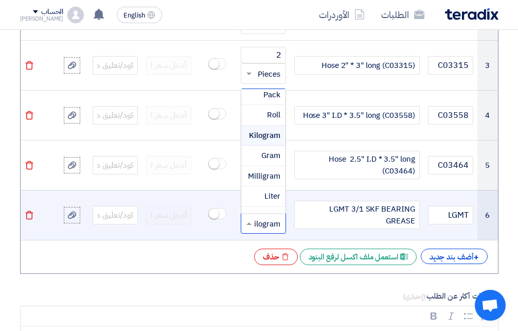
click at [268, 131] on span "Kilogram" at bounding box center [264, 135] width 31 height 11
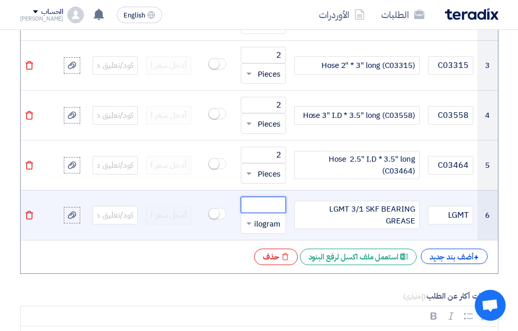
click at [268, 205] on input "number" at bounding box center [263, 205] width 45 height 16
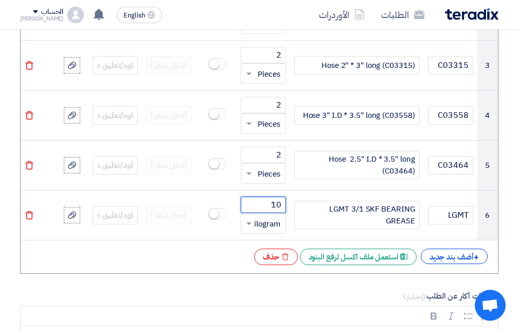
type input "10"
click at [437, 254] on div "+ أضف بند جديد" at bounding box center [454, 255] width 67 height 15
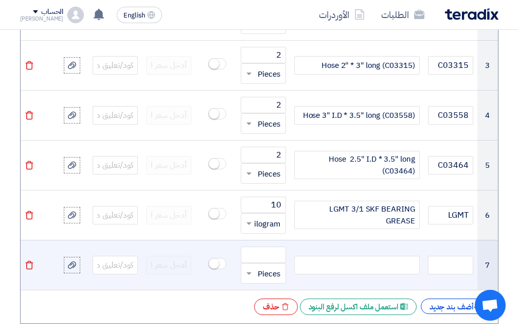
click at [343, 262] on div at bounding box center [357, 265] width 126 height 19
paste div
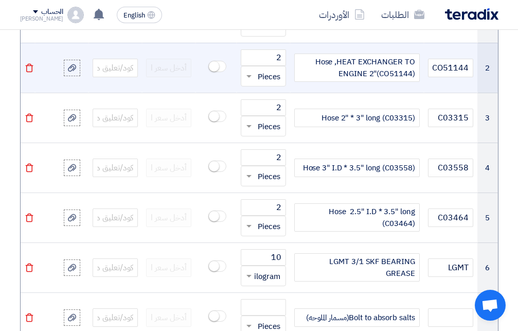
scroll to position [1049, 0]
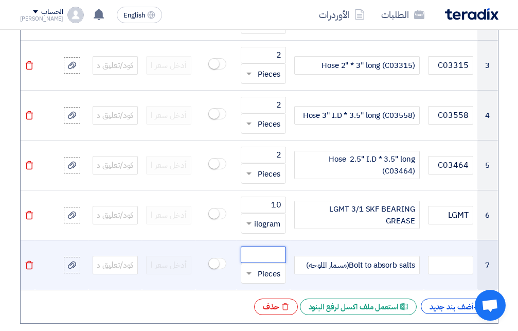
click at [274, 252] on input "number" at bounding box center [263, 254] width 45 height 16
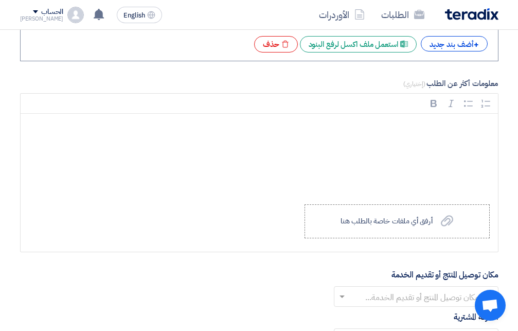
scroll to position [1364, 0]
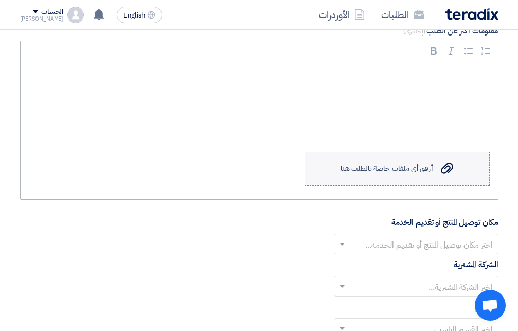
type input "2"
click at [445, 173] on use at bounding box center [447, 168] width 12 height 11
click at [0, 0] on input "Upload a file أرفق أي ملفات خاصة بالطلب هنا" at bounding box center [0, 0] width 0 height 0
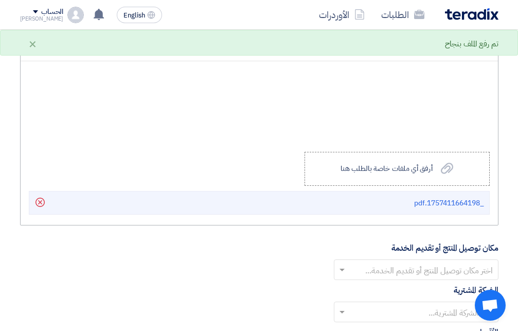
click at [411, 206] on li "_1757411664198.pdf Delete" at bounding box center [259, 203] width 461 height 24
click at [446, 208] on span "_1757411664198.pdf" at bounding box center [448, 203] width 69 height 11
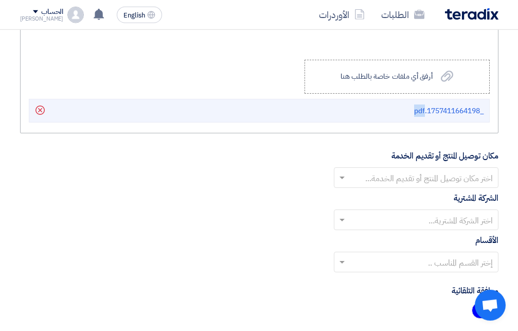
scroll to position [1469, 0]
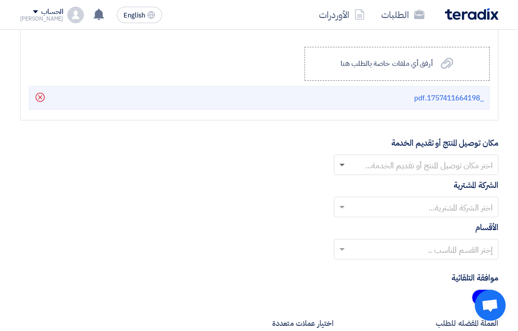
click at [341, 167] on span at bounding box center [342, 166] width 5 height 4
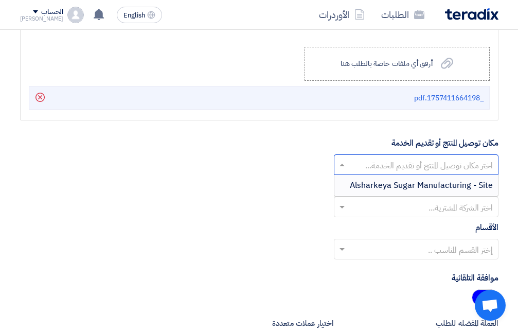
click at [370, 187] on span "Alsharkeya Sugar Manufacturing - Site" at bounding box center [421, 185] width 143 height 12
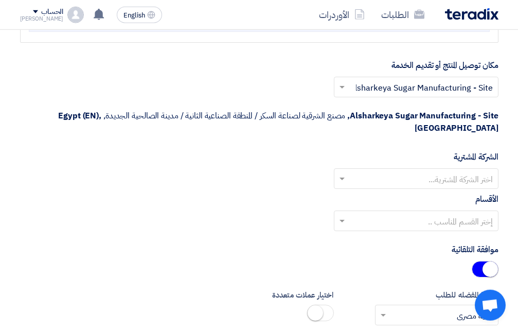
scroll to position [1574, 0]
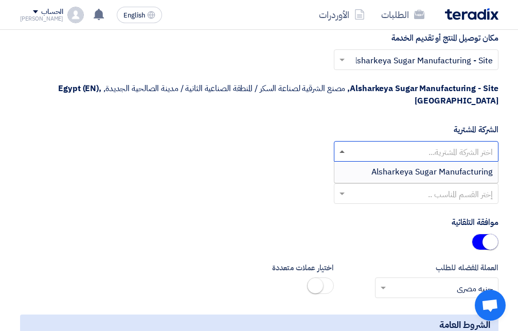
click at [341, 146] on span at bounding box center [340, 151] width 13 height 12
click at [376, 166] on span "Alsharkeya Sugar Manufacturing" at bounding box center [431, 172] width 121 height 12
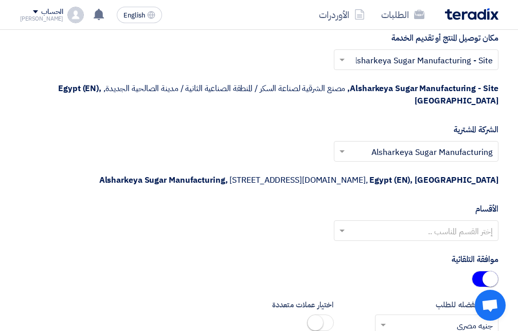
scroll to position [1627, 0]
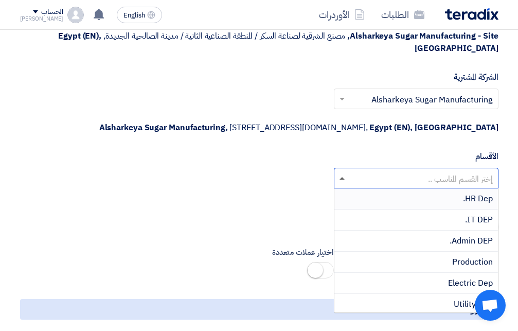
click at [342, 180] on span at bounding box center [342, 178] width 5 height 3
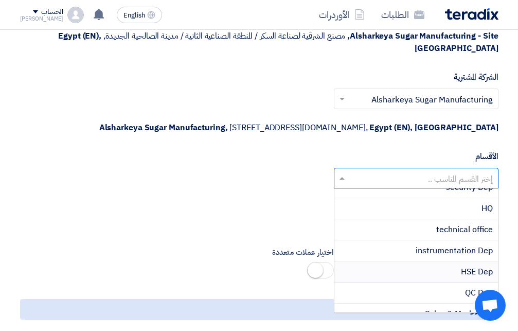
click at [459, 276] on div "HSE Dep" at bounding box center [416, 271] width 164 height 21
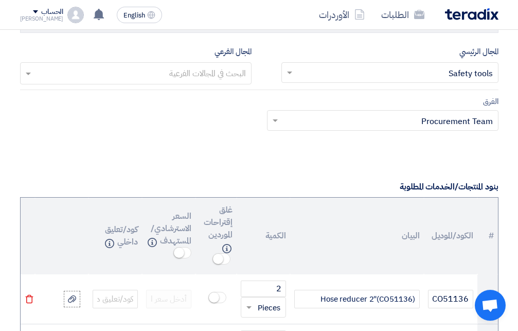
scroll to position [682, 0]
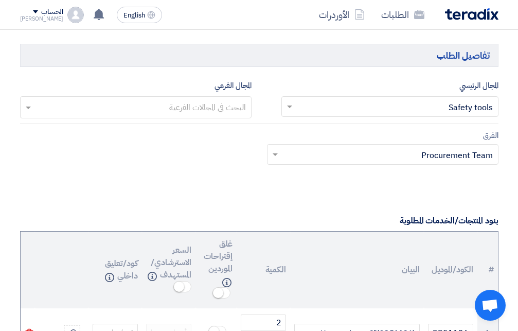
click at [272, 154] on span at bounding box center [274, 154] width 13 height 12
click at [246, 152] on div "الفرق Teams.. × Procurement Team ×" at bounding box center [259, 153] width 494 height 48
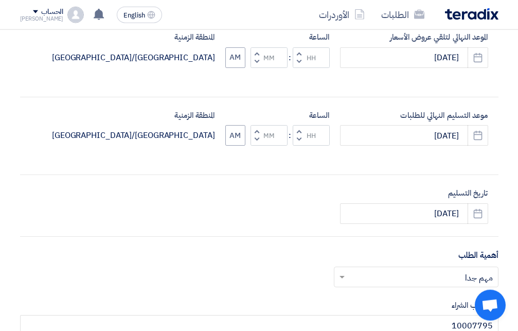
scroll to position [262, 0]
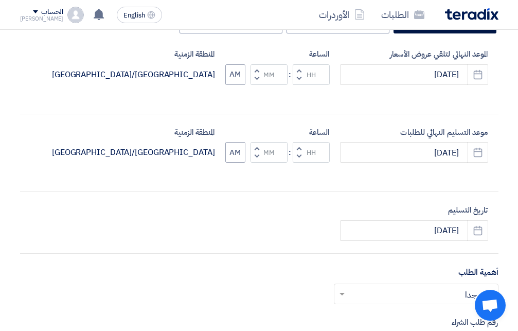
click at [300, 155] on span "button" at bounding box center [299, 156] width 4 height 8
type input "11"
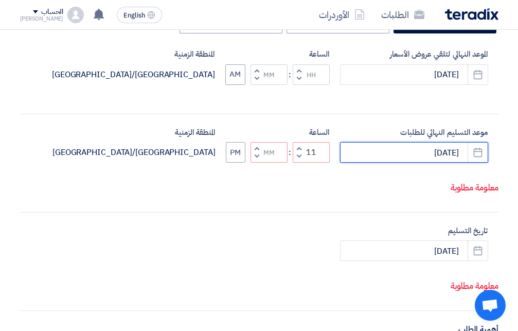
click at [430, 155] on input "[DATE]" at bounding box center [414, 152] width 148 height 21
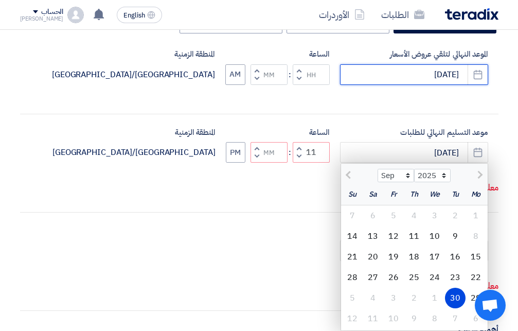
click at [427, 77] on input "[DATE]" at bounding box center [414, 74] width 148 height 21
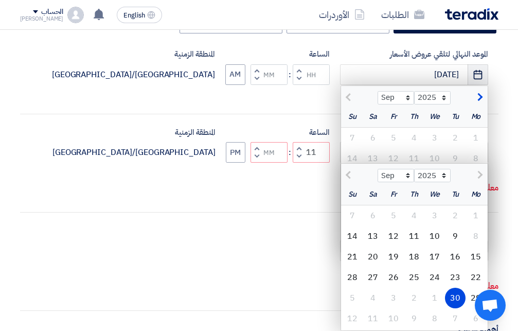
click at [483, 74] on button "Pick a date" at bounding box center [478, 74] width 21 height 21
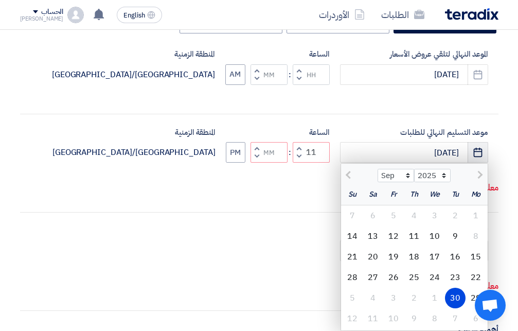
click at [480, 153] on icon "Pick a date" at bounding box center [478, 152] width 10 height 10
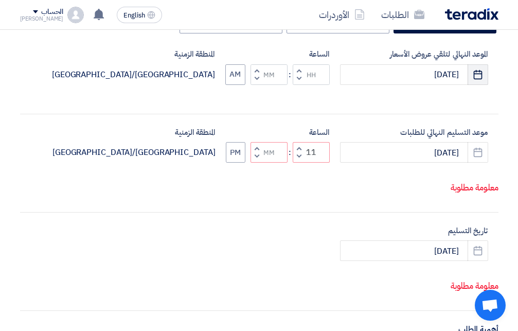
click at [476, 76] on icon "Pick a date" at bounding box center [478, 74] width 10 height 10
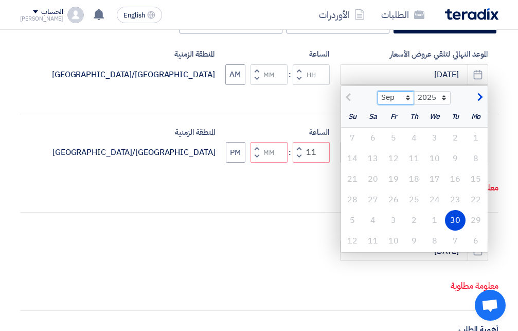
click at [378, 91] on select "Sep Oct" at bounding box center [396, 97] width 37 height 13
click at [414, 91] on select "2025" at bounding box center [432, 97] width 37 height 13
click at [378, 91] on select "Sep Oct" at bounding box center [396, 97] width 37 height 13
click at [394, 98] on select "Sep Oct" at bounding box center [396, 97] width 37 height 13
click at [378, 91] on select "Sep Oct" at bounding box center [396, 97] width 37 height 13
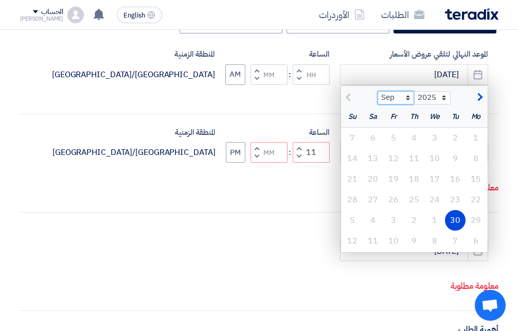
click at [394, 98] on select "Sep Oct" at bounding box center [396, 97] width 37 height 13
click at [455, 180] on div "16" at bounding box center [455, 179] width 21 height 21
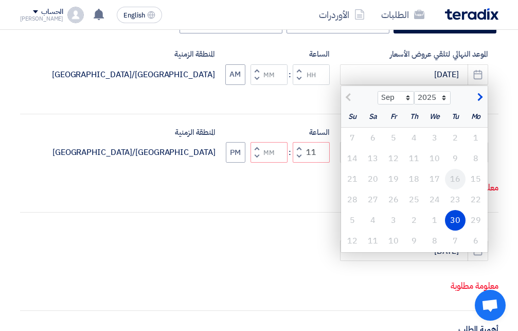
click at [455, 180] on div "16" at bounding box center [455, 179] width 21 height 21
click at [458, 219] on div "30" at bounding box center [455, 220] width 21 height 21
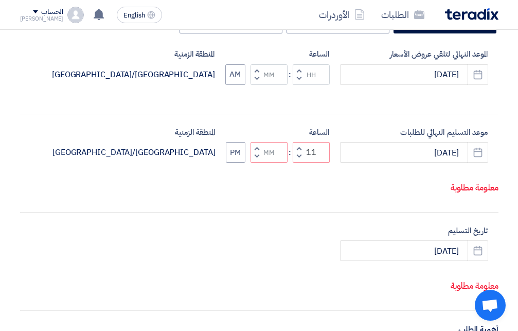
click at [458, 194] on p "معلومة مطلوبة" at bounding box center [260, 187] width 478 height 13
click at [432, 192] on div "موعد التسليم النهائي للطلبات 9/30/2025 Pick a date الساعة Increment hours 11 De…" at bounding box center [259, 163] width 478 height 73
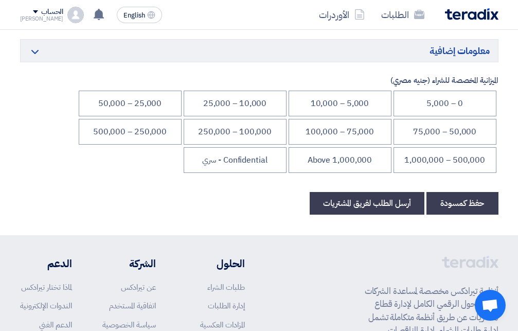
scroll to position [2099, 0]
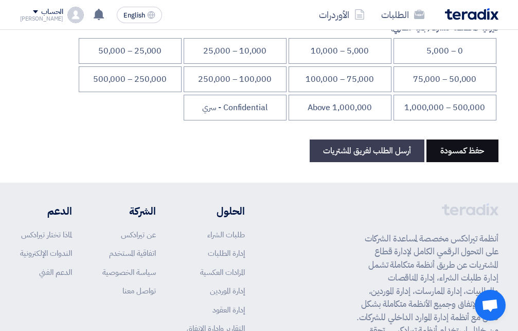
click at [454, 162] on button "حفظ كمسودة" at bounding box center [462, 150] width 72 height 23
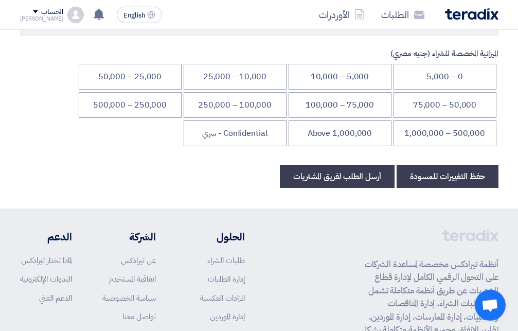
scroll to position [2046, 0]
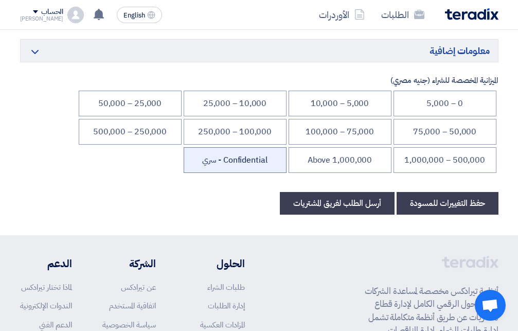
click at [237, 173] on li "Confidential - سري" at bounding box center [235, 160] width 103 height 26
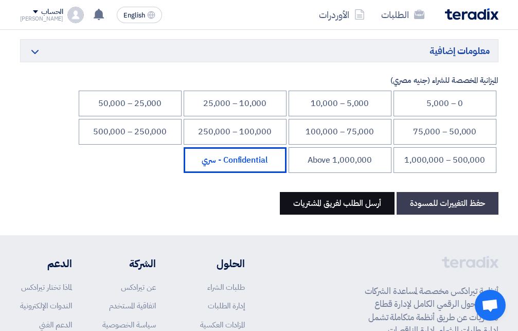
click at [323, 215] on button "أرسل الطلب لفريق المشتريات" at bounding box center [337, 203] width 115 height 23
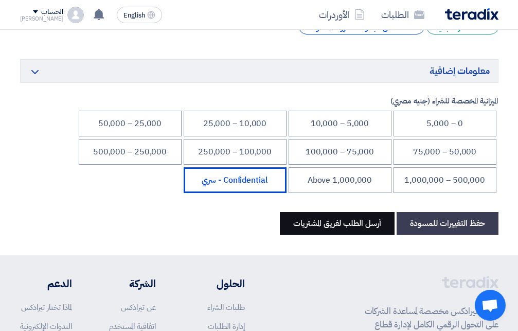
scroll to position [154, 0]
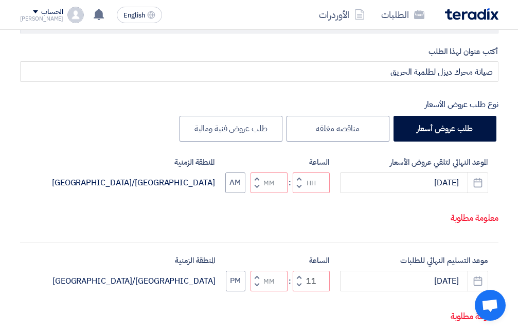
click at [298, 190] on span "button" at bounding box center [299, 187] width 4 height 8
click at [258, 190] on span "button" at bounding box center [257, 187] width 4 height 8
type input "10"
type input "59"
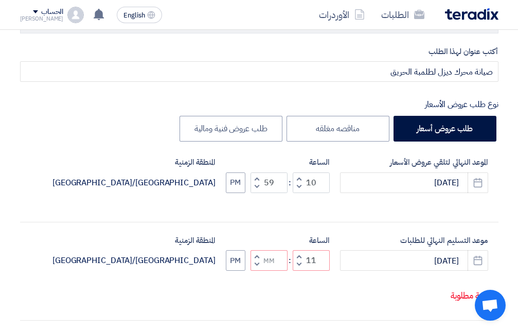
click at [256, 178] on span "button" at bounding box center [257, 178] width 4 height 8
type input "11"
type input "00"
click at [257, 268] on span "button" at bounding box center [257, 264] width 4 height 8
type input "10"
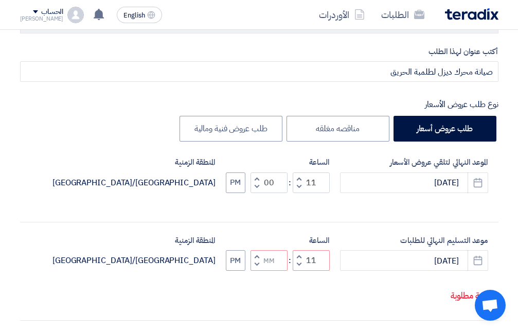
type input "59"
click at [256, 257] on span "button" at bounding box center [257, 257] width 4 height 8
type input "11"
type input "00"
click at [297, 257] on span "button" at bounding box center [299, 257] width 4 height 8
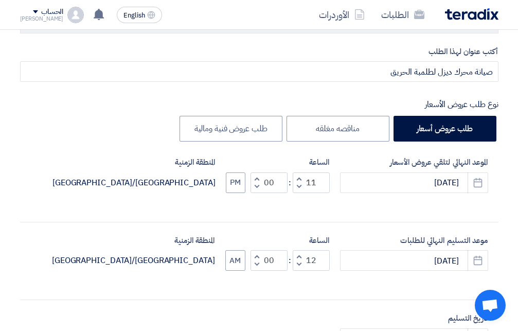
click at [297, 257] on span "button" at bounding box center [299, 257] width 4 height 8
type input "04"
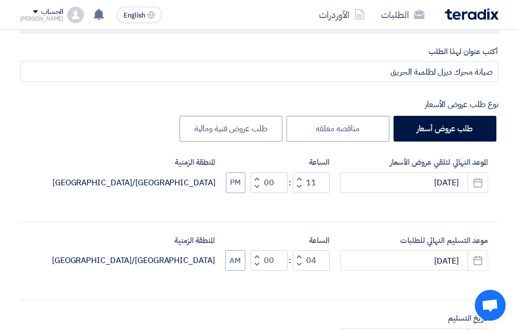
click at [299, 176] on span "button" at bounding box center [299, 178] width 4 height 8
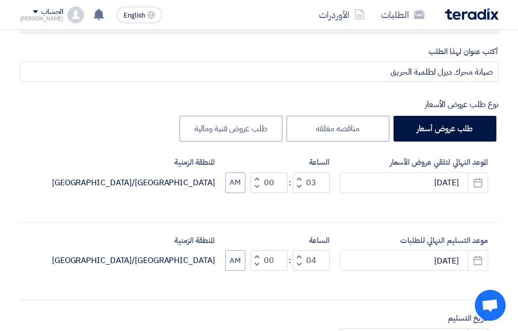
type input "04"
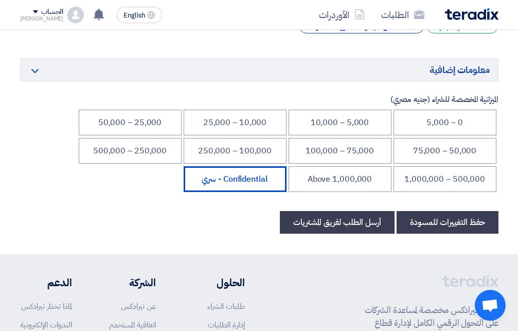
scroll to position [1962, 0]
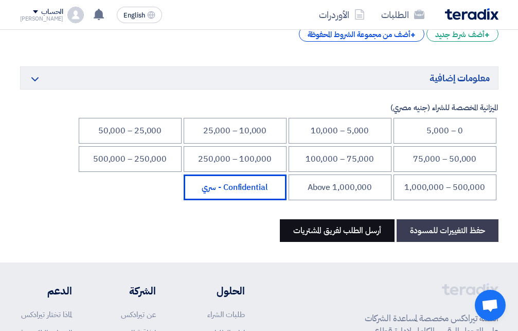
click at [316, 235] on button "أرسل الطلب لفريق المشتريات" at bounding box center [337, 230] width 115 height 23
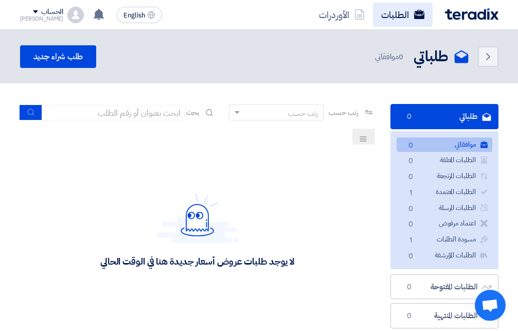
click at [391, 14] on link "الطلبات" at bounding box center [403, 15] width 60 height 24
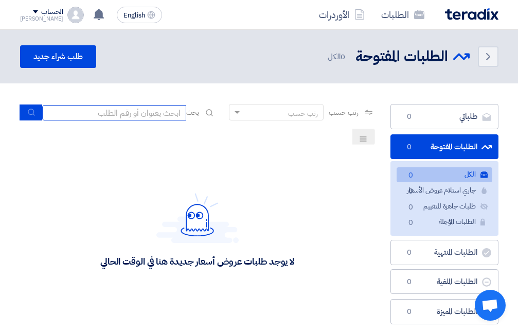
click at [165, 111] on input at bounding box center [114, 112] width 144 height 15
type input "10007795"
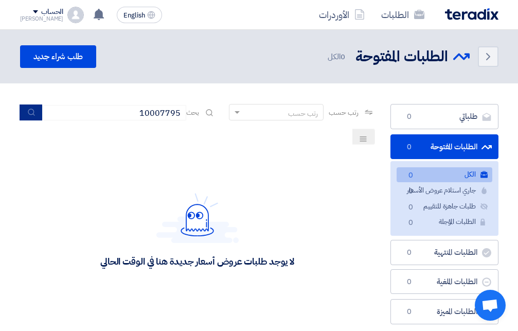
click at [31, 107] on button "submit" at bounding box center [31, 112] width 23 height 16
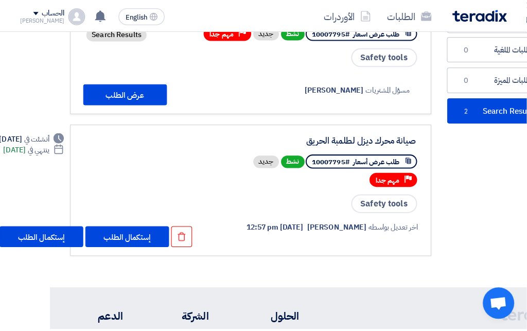
scroll to position [157, -54]
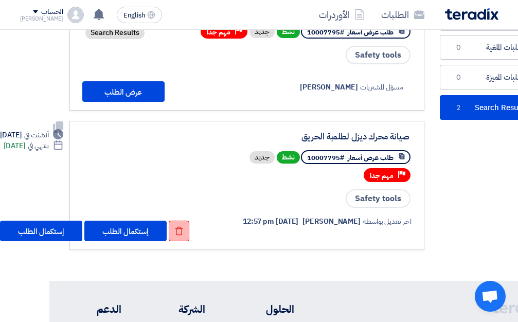
click at [182, 226] on icon "Check details" at bounding box center [178, 230] width 9 height 9
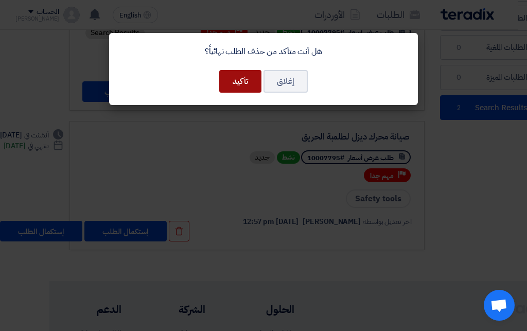
click at [234, 85] on button "تأكيد" at bounding box center [240, 81] width 42 height 23
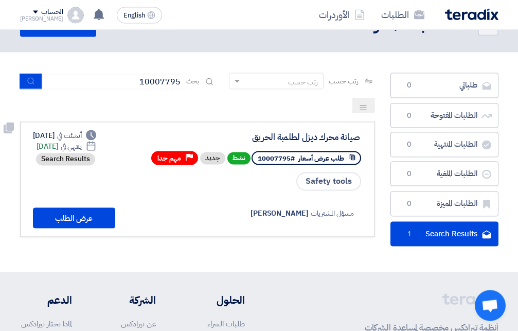
scroll to position [52, 0]
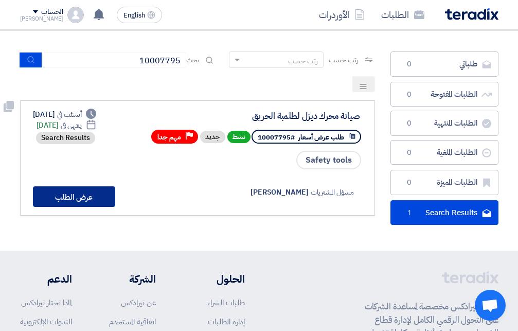
click at [84, 196] on button "عرض الطلب" at bounding box center [74, 196] width 82 height 21
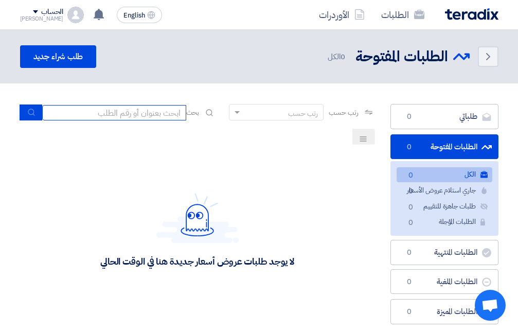
click at [145, 112] on input at bounding box center [114, 112] width 144 height 15
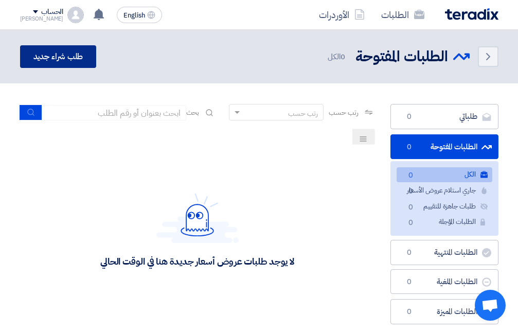
click at [57, 58] on link "طلب شراء جديد" at bounding box center [58, 56] width 77 height 23
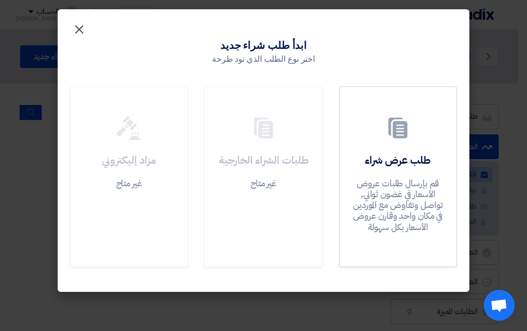
click at [75, 28] on span "×" at bounding box center [79, 28] width 12 height 31
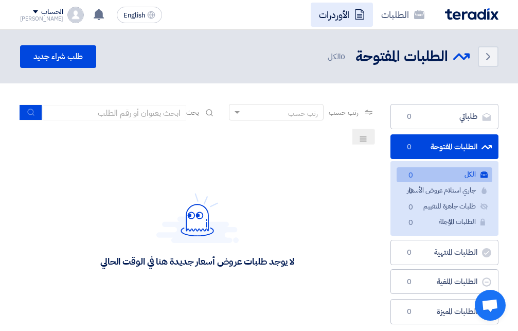
click at [325, 14] on link "الأوردرات" at bounding box center [342, 15] width 62 height 24
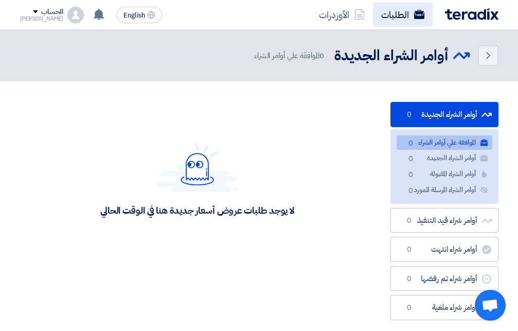
click at [395, 11] on link "الطلبات" at bounding box center [403, 15] width 60 height 24
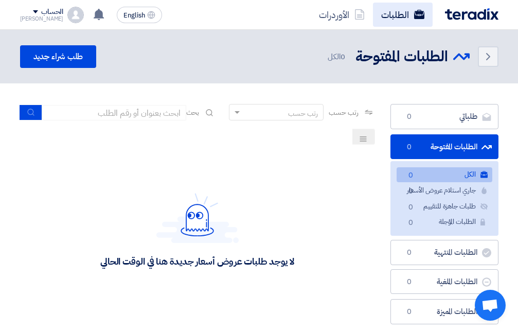
click at [396, 16] on link "الطلبات" at bounding box center [403, 15] width 60 height 24
click at [393, 13] on link "الطلبات" at bounding box center [403, 15] width 60 height 24
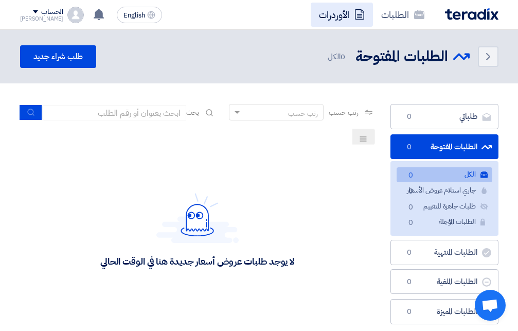
click at [342, 17] on link "الأوردرات" at bounding box center [342, 15] width 62 height 24
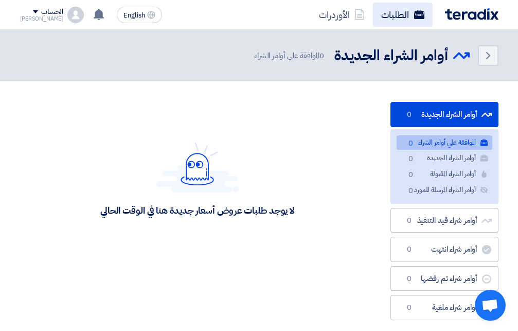
click at [395, 14] on link "الطلبات" at bounding box center [403, 15] width 60 height 24
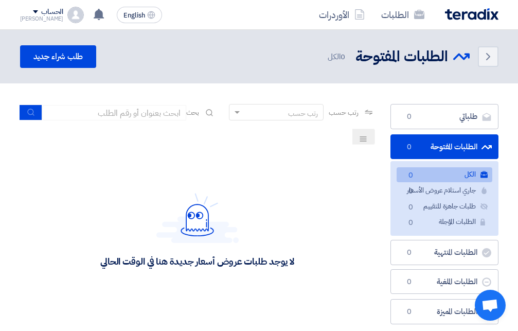
click at [23, 10] on div "الحساب" at bounding box center [42, 12] width 44 height 9
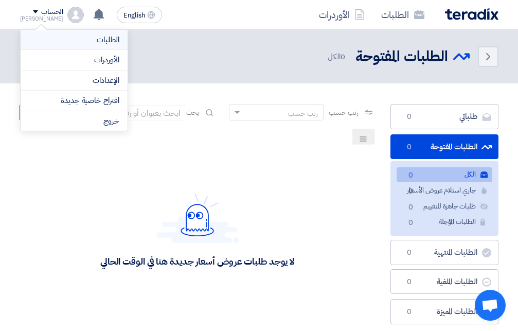
click at [98, 35] on link "الطلبات" at bounding box center [74, 40] width 91 height 12
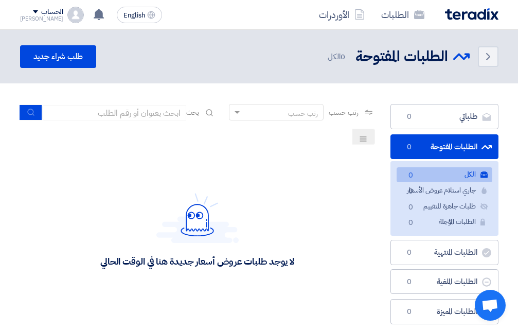
click at [33, 11] on span at bounding box center [35, 11] width 5 height 3
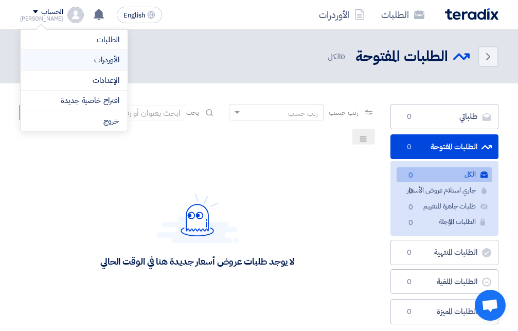
click at [109, 65] on link "الأوردرات" at bounding box center [74, 60] width 91 height 12
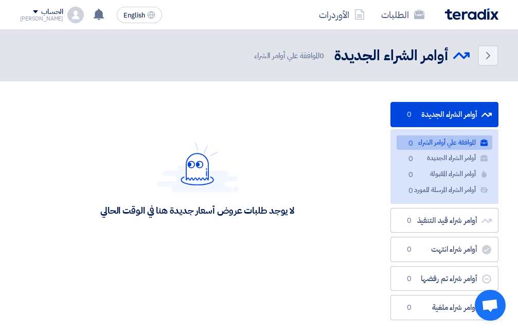
click at [33, 10] on span at bounding box center [35, 11] width 5 height 3
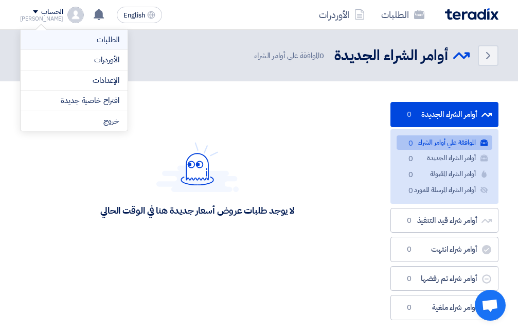
click at [92, 33] on li "الطلبات" at bounding box center [74, 40] width 107 height 21
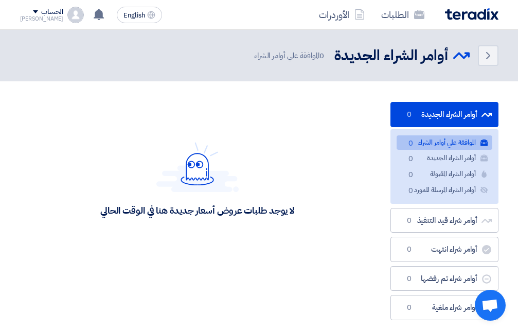
click at [24, 13] on div "الحساب" at bounding box center [42, 12] width 44 height 9
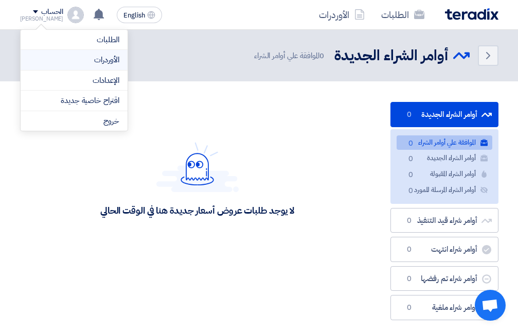
click at [80, 61] on link "الأوردرات" at bounding box center [74, 60] width 91 height 12
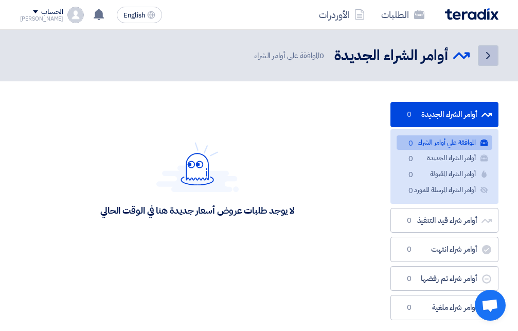
click at [490, 58] on icon "Back" at bounding box center [488, 55] width 12 height 12
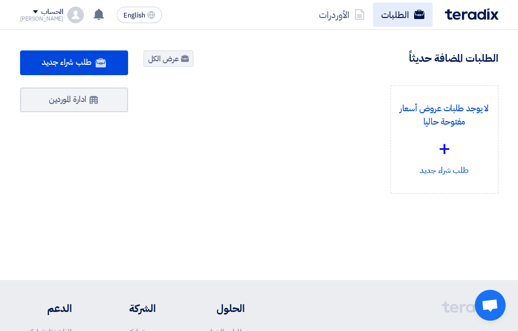
click at [392, 19] on link "الطلبات" at bounding box center [403, 15] width 60 height 24
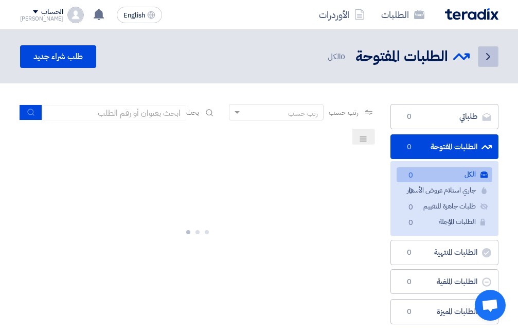
click at [485, 57] on icon "Back" at bounding box center [488, 56] width 12 height 12
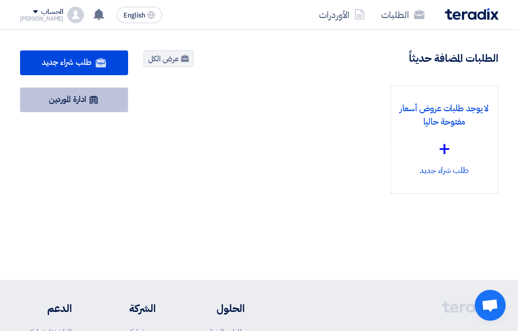
click at [67, 100] on link "ادارة الموردين" at bounding box center [74, 99] width 108 height 25
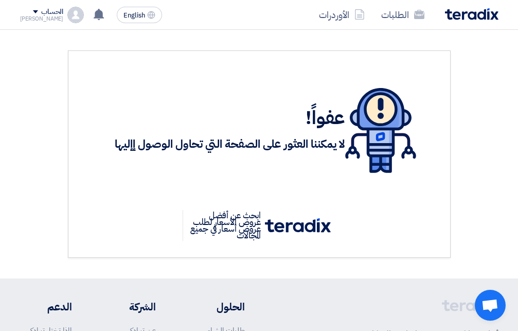
click at [345, 146] on h3 "لا يمكننا العثور على الصفحة التي تحاول الوصول إإليها" at bounding box center [230, 144] width 230 height 16
click at [242, 224] on p "ابحث عن أفضل عروض الأسعار لطلب عروض أسعار في جميع المجالات" at bounding box center [224, 225] width 82 height 31
click at [301, 220] on img at bounding box center [298, 225] width 66 height 14
click at [452, 69] on div "عفواً! لا يمكننا العثور على الصفحة التي تحاول الوصول إإليها ابحث عن أفضل عروض ا…" at bounding box center [259, 153] width 494 height 207
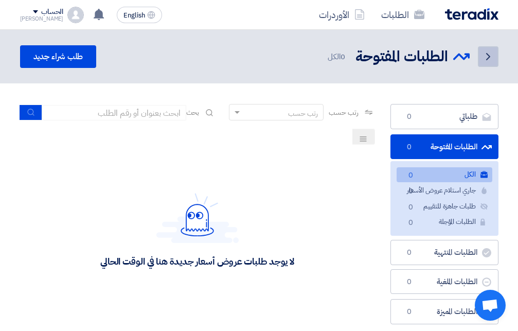
click at [490, 49] on link "Back" at bounding box center [488, 56] width 21 height 21
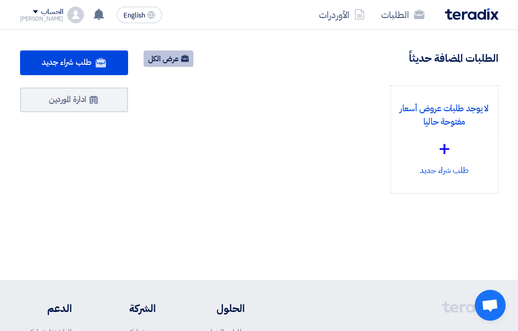
click at [159, 62] on link "عرض الكل" at bounding box center [169, 58] width 50 height 16
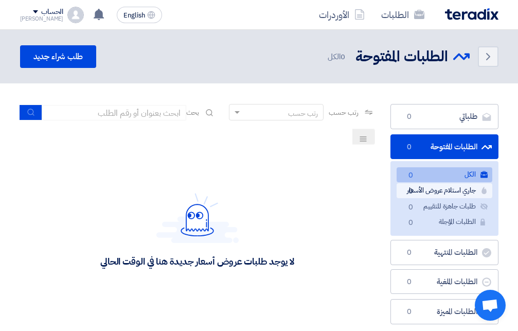
click at [454, 189] on link "جاري استلام عروض الأسعار جاري استلام عروض الأسعار 0" at bounding box center [445, 190] width 96 height 15
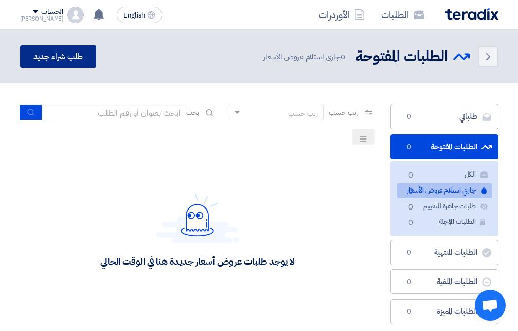
click at [50, 55] on link "طلب شراء جديد" at bounding box center [58, 56] width 77 height 23
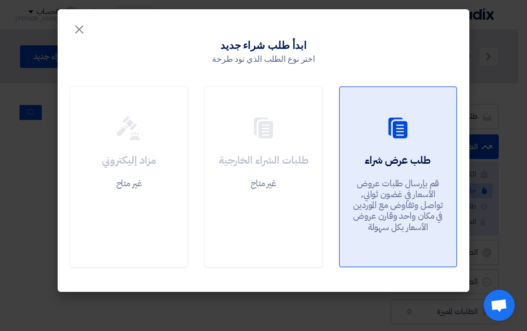
click at [358, 145] on link "طلب عرض شراء قم بإرسال طلبات عروض الأسعار في غضون ثواني, تواصل وتفاوض مع المورد…" at bounding box center [398, 176] width 118 height 181
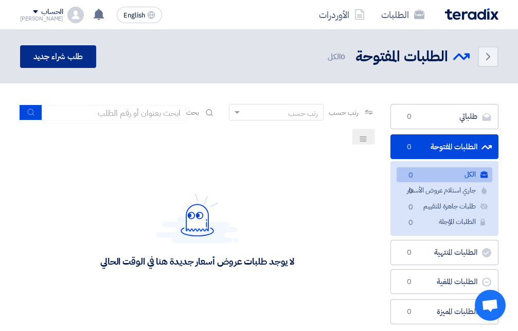
click at [60, 50] on link "طلب شراء جديد" at bounding box center [58, 56] width 77 height 23
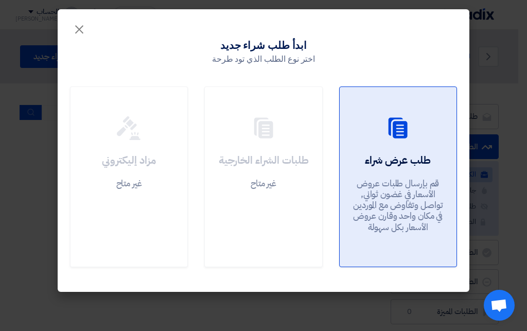
click at [387, 119] on icon at bounding box center [397, 128] width 25 height 25
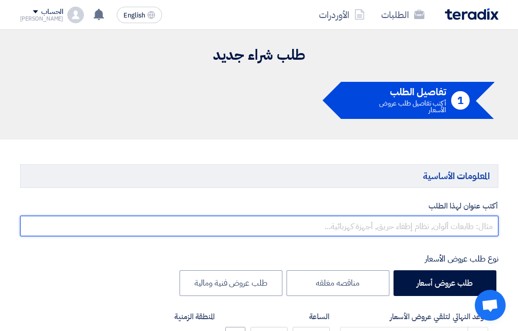
click at [398, 226] on input "text" at bounding box center [259, 226] width 478 height 21
type input "f"
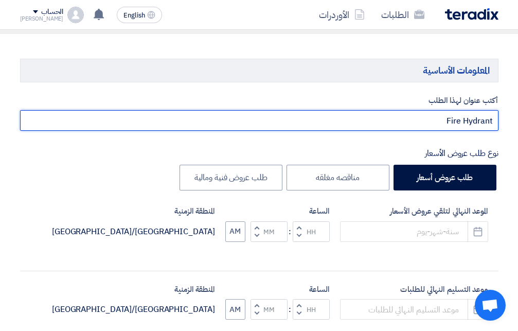
scroll to position [157, 0]
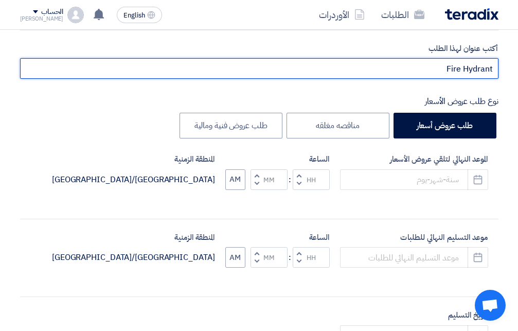
type input "Fire Hydrant"
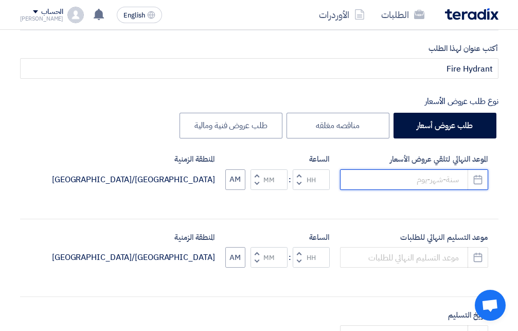
click at [443, 180] on input at bounding box center [414, 179] width 148 height 21
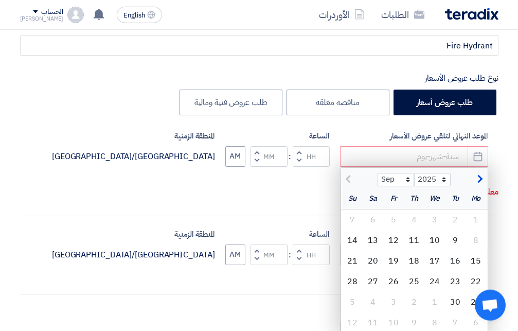
scroll to position [210, 0]
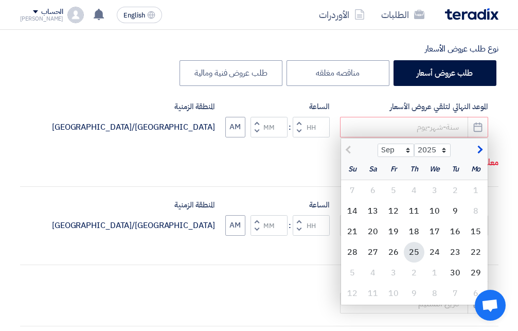
click at [417, 246] on div "25" at bounding box center [414, 252] width 21 height 21
type input "[DATE]"
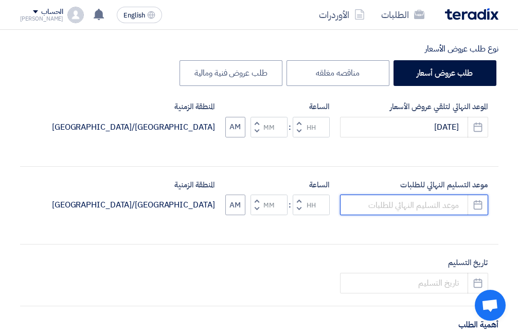
click at [435, 206] on input at bounding box center [414, 204] width 148 height 21
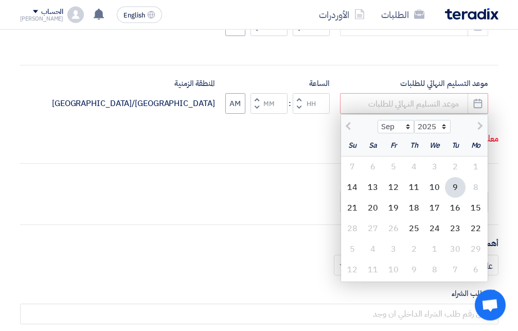
scroll to position [315, 0]
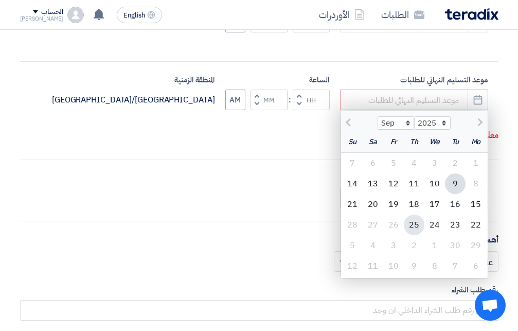
click at [415, 224] on div "25" at bounding box center [414, 225] width 21 height 21
type input "[DATE]"
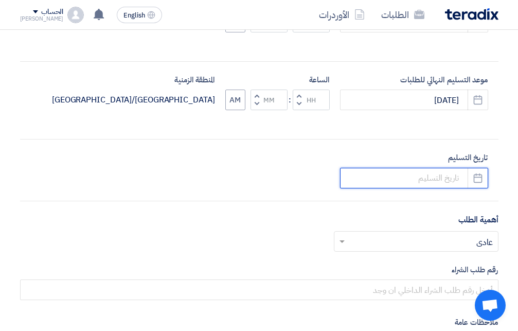
click at [447, 178] on input at bounding box center [414, 178] width 148 height 21
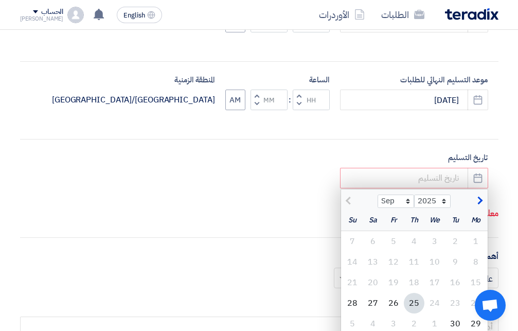
scroll to position [367, 0]
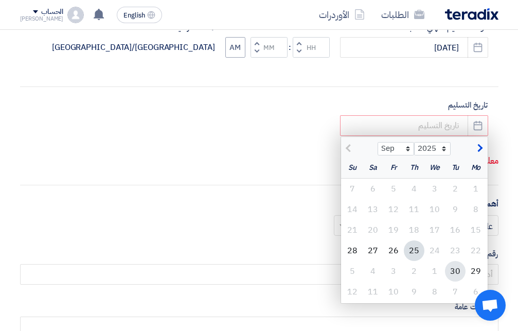
click at [453, 269] on div "30" at bounding box center [455, 271] width 21 height 21
type input "[DATE]"
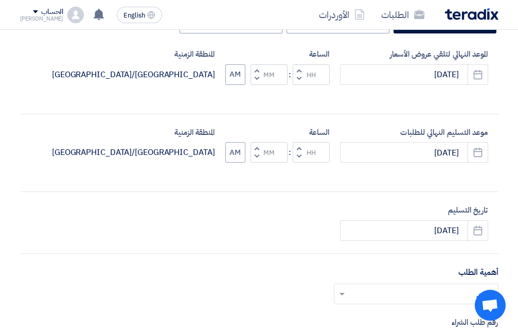
scroll to position [210, 0]
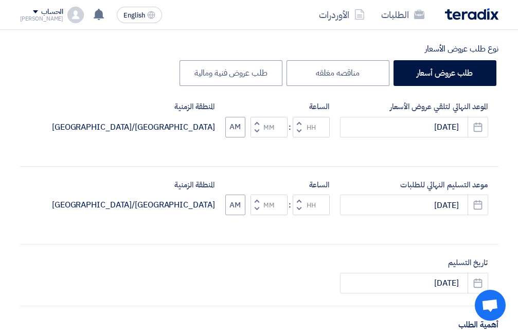
click at [298, 132] on span "button" at bounding box center [299, 131] width 4 height 8
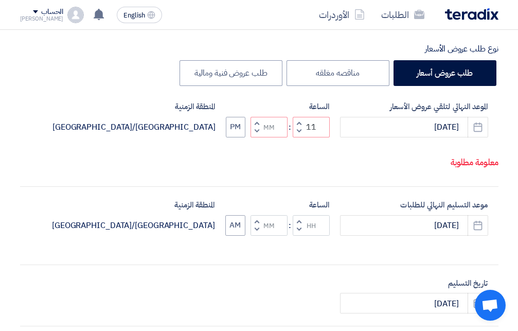
click at [302, 130] on button "Increment hours" at bounding box center [299, 123] width 12 height 13
click at [300, 127] on span "button" at bounding box center [299, 123] width 4 height 8
click at [299, 127] on span "button" at bounding box center [299, 123] width 4 height 8
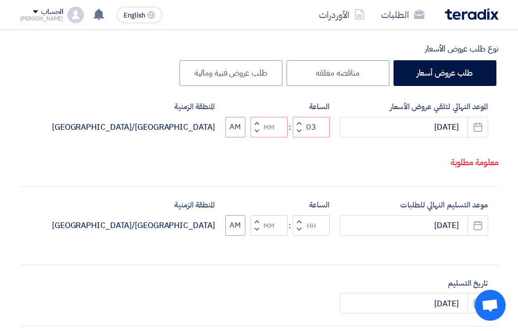
type input "04"
click at [300, 225] on span "button" at bounding box center [299, 221] width 4 height 8
click at [300, 236] on div "الساعة Increment hours 01 Decrement hours : Increment minutes Decrement minutes…" at bounding box center [277, 217] width 104 height 37
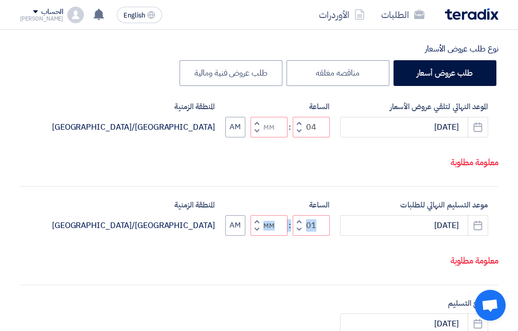
click at [300, 236] on div "الساعة Increment hours 01 Decrement hours : Increment minutes Decrement minutes…" at bounding box center [277, 217] width 104 height 37
click at [297, 225] on span "button" at bounding box center [299, 221] width 4 height 8
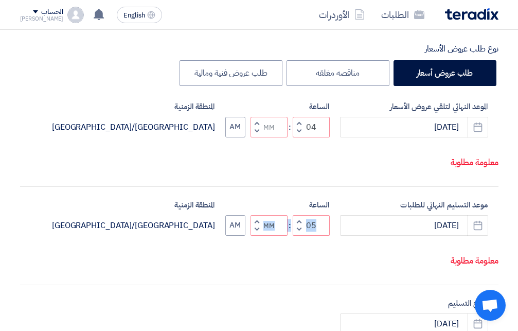
click at [296, 236] on button "Decrement hours" at bounding box center [299, 229] width 12 height 13
type input "04"
click at [237, 137] on button "AM" at bounding box center [235, 127] width 20 height 21
click at [239, 236] on button "AM" at bounding box center [235, 225] width 20 height 21
click at [258, 135] on span "button" at bounding box center [257, 131] width 4 height 8
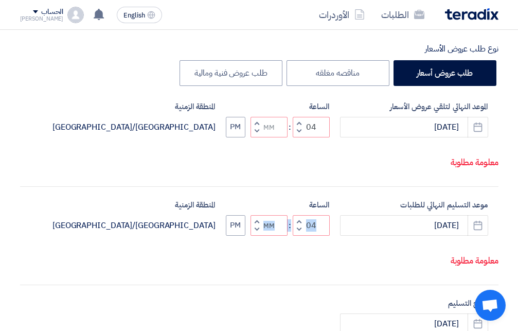
type input "03"
type input "59"
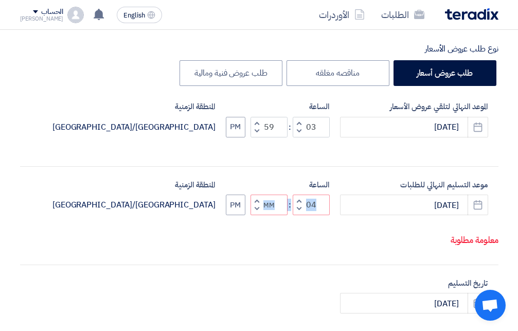
click at [255, 122] on span "button" at bounding box center [257, 123] width 4 height 8
type input "04"
type input "00"
click at [254, 207] on button "Increment minutes" at bounding box center [257, 200] width 12 height 13
click at [260, 208] on button "Decrement minutes" at bounding box center [257, 209] width 12 height 13
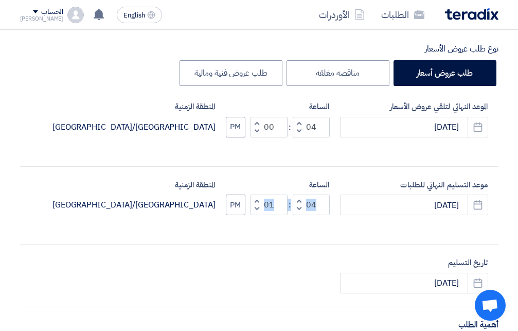
type input "00"
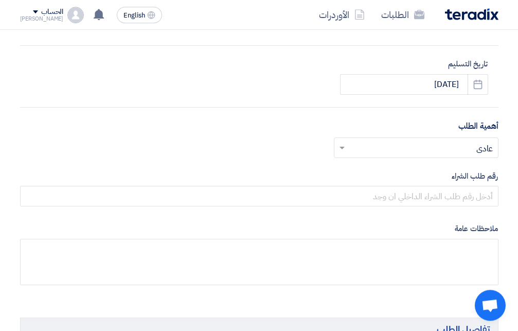
scroll to position [420, 0]
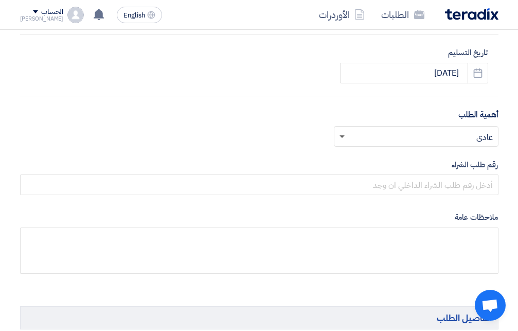
click at [343, 136] on span at bounding box center [342, 137] width 5 height 4
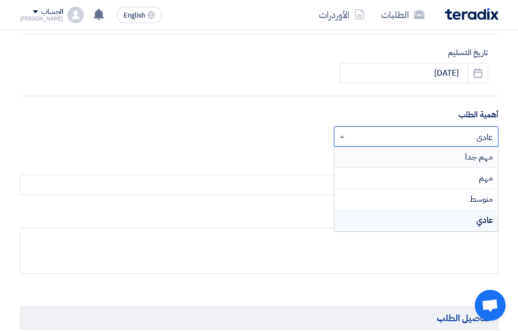
click at [456, 158] on div "مهم جدا" at bounding box center [416, 157] width 164 height 21
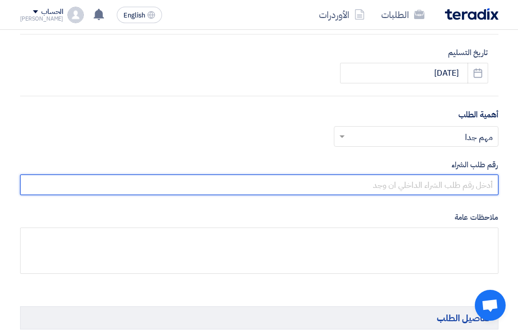
click at [439, 184] on input "text" at bounding box center [259, 184] width 478 height 21
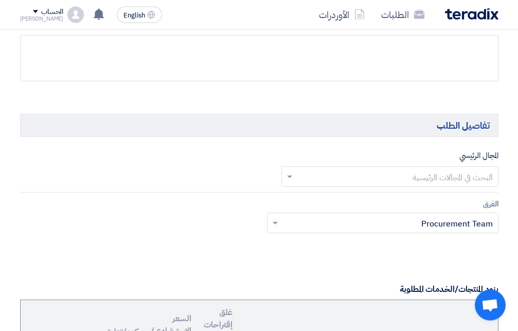
scroll to position [630, 0]
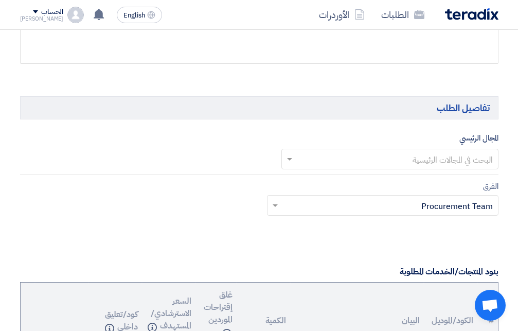
type input "10007794"
click at [418, 157] on input "text" at bounding box center [395, 160] width 197 height 17
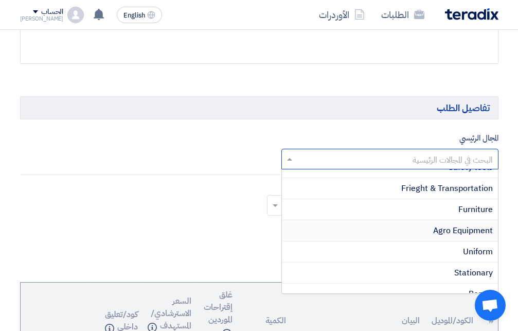
scroll to position [444, 0]
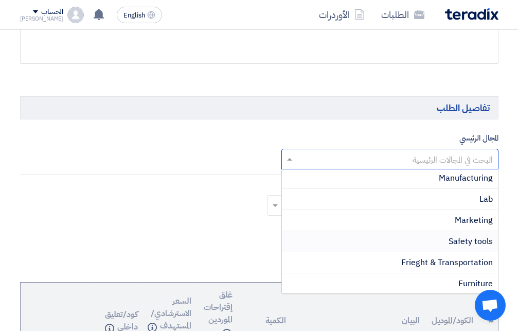
click at [454, 231] on div "Safety tools" at bounding box center [390, 241] width 216 height 21
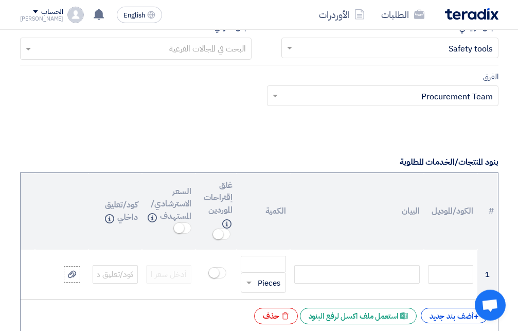
scroll to position [735, 0]
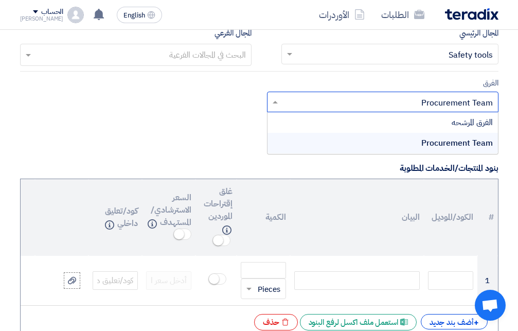
click at [278, 101] on span at bounding box center [274, 102] width 13 height 12
click at [418, 100] on input "text" at bounding box center [388, 102] width 211 height 17
click at [489, 95] on input "text" at bounding box center [388, 102] width 211 height 17
click at [494, 99] on div at bounding box center [383, 101] width 230 height 17
click at [493, 99] on div at bounding box center [383, 101] width 230 height 17
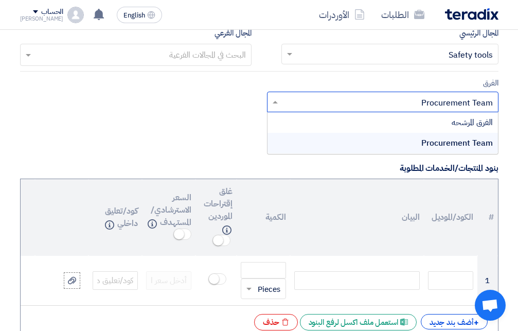
click at [438, 117] on div "الفرق المرشحه" at bounding box center [383, 122] width 230 height 21
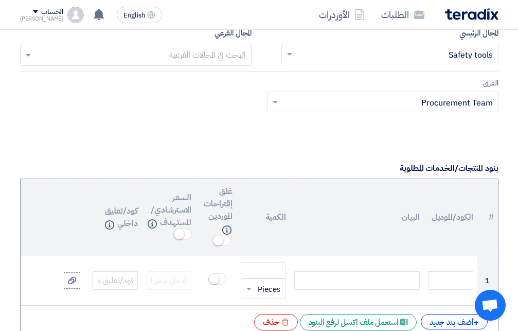
click at [330, 158] on form "المعلومات الأساسية أكتب عنوان لهذا الطلب Fire Hydrant نوع طلب عروض الأسعار طلب …" at bounding box center [259, 244] width 478 height 1628
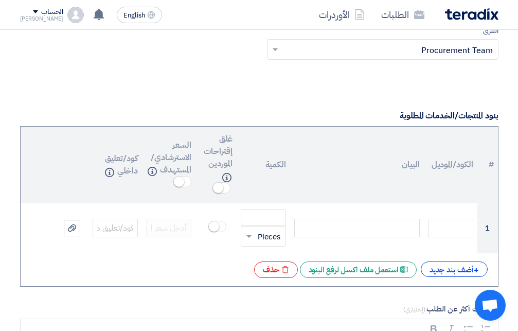
scroll to position [840, 0]
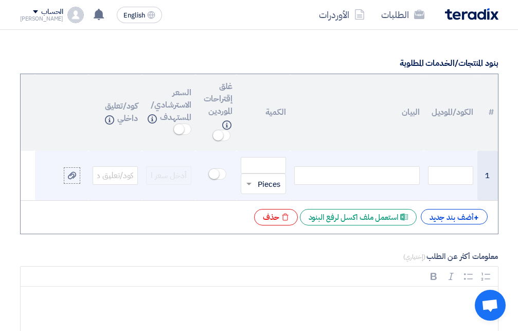
click at [362, 171] on div at bounding box center [357, 175] width 126 height 19
paste div
drag, startPoint x: 348, startPoint y: 170, endPoint x: 357, endPoint y: 172, distance: 9.0
click at [357, 172] on div "[PERSON_NAME] hydrant 5 ¼”" at bounding box center [357, 175] width 126 height 19
click at [418, 172] on div "[PERSON_NAME] hydrant 5 ¼”" at bounding box center [357, 175] width 126 height 19
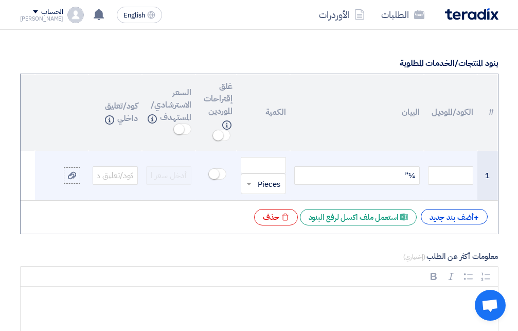
click at [391, 172] on div "¼”" at bounding box center [357, 175] width 126 height 19
click at [304, 173] on div at bounding box center [357, 175] width 126 height 19
click at [418, 173] on div "[PERSON_NAME] hydrant 5 ¼”" at bounding box center [357, 175] width 126 height 19
drag, startPoint x: 334, startPoint y: 172, endPoint x: 317, endPoint y: 172, distance: 17.0
click at [317, 172] on div "[PERSON_NAME] hydrant 5 1/4" ¼”" at bounding box center [357, 175] width 126 height 28
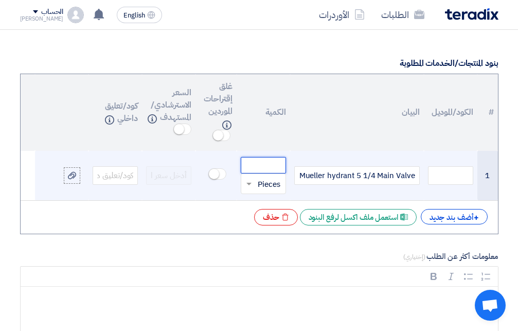
click at [264, 161] on input "number" at bounding box center [263, 165] width 45 height 16
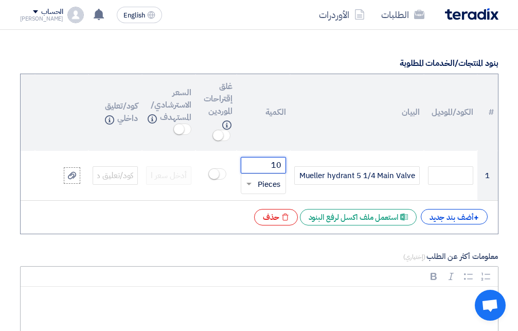
type input "10"
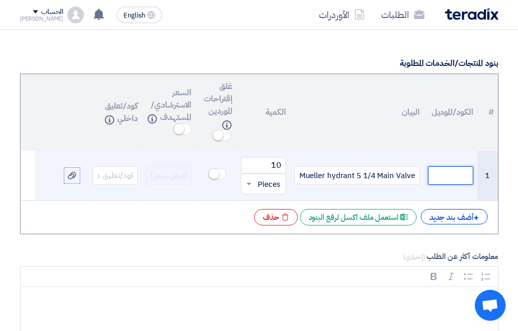
click at [447, 173] on input "text" at bounding box center [450, 175] width 45 height 19
paste input "14000015326"
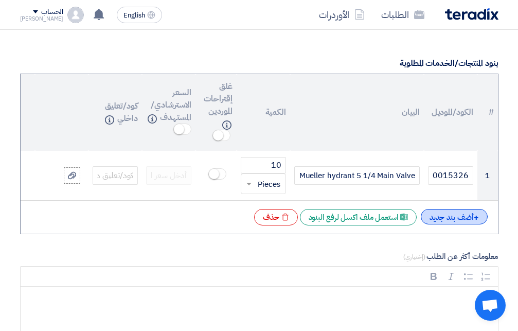
click at [444, 215] on div "+ أضف بند جديد" at bounding box center [454, 216] width 67 height 15
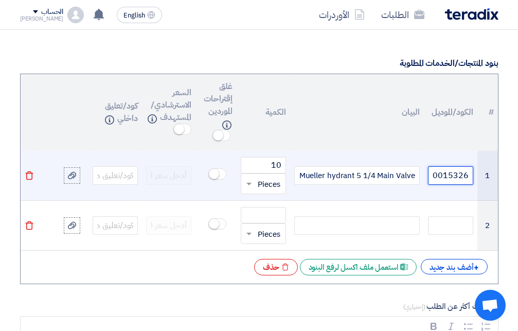
drag, startPoint x: 471, startPoint y: 173, endPoint x: 394, endPoint y: 172, distance: 76.7
click at [394, 172] on tr "1 14000015326 [PERSON_NAME] hydrant 5 1/4 Main Valve 10 قطعة × Pieces [GEOGRAPH…" at bounding box center [256, 176] width 484 height 50
type input "1"
drag, startPoint x: 355, startPoint y: 171, endPoint x: 319, endPoint y: 175, distance: 36.8
click at [303, 170] on div "Mueller hydrant 5 1/4 Main Valve" at bounding box center [357, 175] width 126 height 19
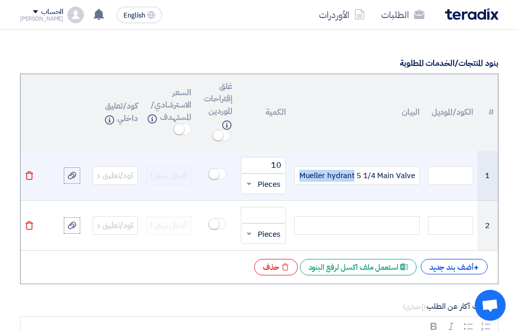
copy div "Mueller hydrant"
click at [445, 167] on input "text" at bounding box center [450, 175] width 45 height 19
paste input "Mueller hydrant"
type input "Mueller hydrant"
click at [71, 175] on use at bounding box center [72, 175] width 8 height 7
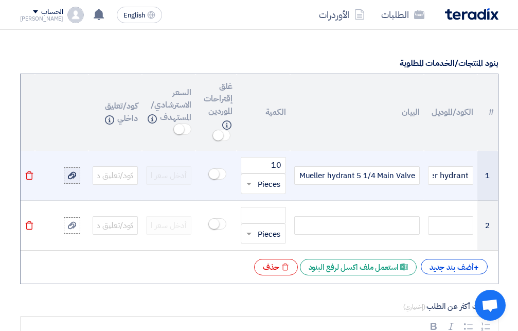
click at [0, 0] on input "file" at bounding box center [0, 0] width 0 height 0
click at [221, 172] on span at bounding box center [217, 173] width 18 height 11
click at [212, 171] on span at bounding box center [217, 173] width 18 height 11
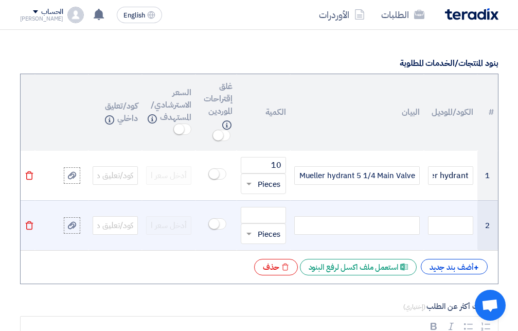
click at [342, 221] on div at bounding box center [357, 225] width 126 height 19
click at [336, 221] on div at bounding box center [357, 225] width 126 height 19
paste div
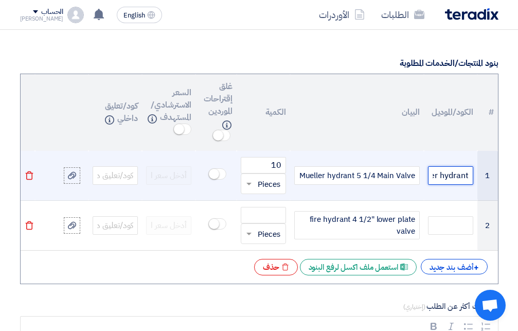
click at [467, 174] on input "Mueller hydrant" at bounding box center [450, 175] width 45 height 19
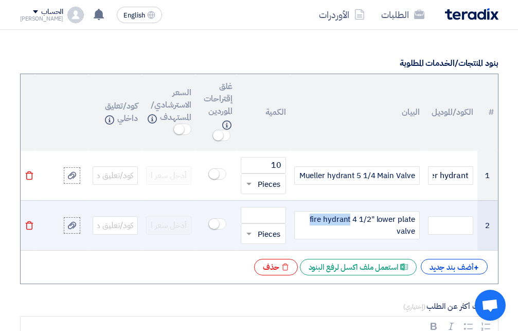
drag, startPoint x: 350, startPoint y: 218, endPoint x: 303, endPoint y: 215, distance: 46.9
click at [303, 215] on div "fire hydrant 4 1/2" lower plate valve" at bounding box center [357, 225] width 126 height 28
copy div "fire hydrant"
click at [423, 220] on td "fire hydrant 4 1/2" lower plate valve" at bounding box center [357, 225] width 134 height 50
click at [433, 219] on input "text" at bounding box center [450, 225] width 45 height 19
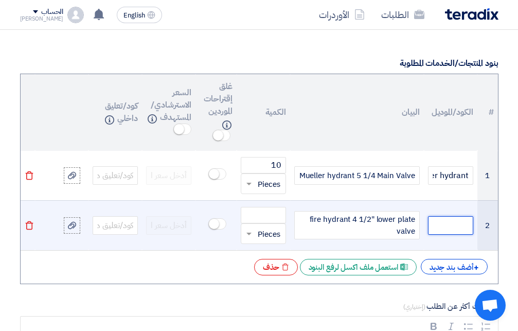
paste input "fire hydrant"
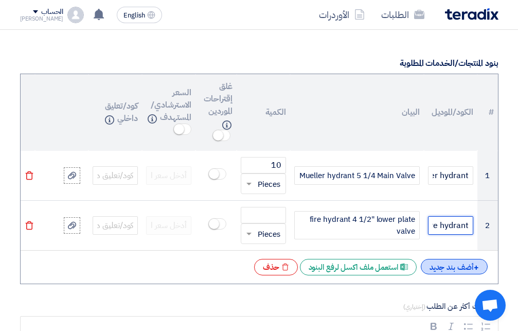
type input "fire hydrant"
click at [438, 263] on div "+ أضف بند جديد" at bounding box center [454, 266] width 67 height 15
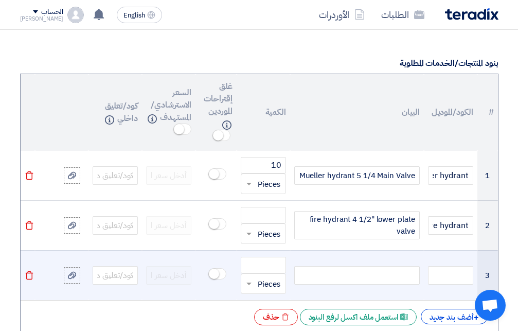
click at [363, 270] on div at bounding box center [357, 275] width 126 height 19
paste div
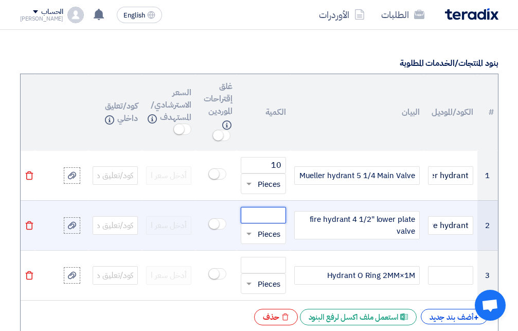
click at [262, 210] on input "number" at bounding box center [263, 215] width 45 height 16
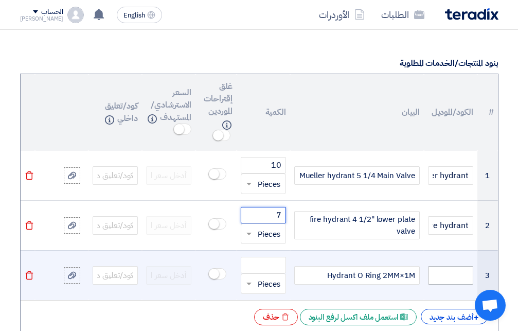
type input "7"
click at [438, 269] on input "text" at bounding box center [450, 275] width 45 height 19
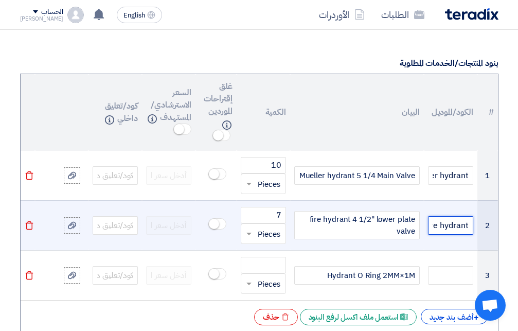
drag, startPoint x: 471, startPoint y: 220, endPoint x: 410, endPoint y: 221, distance: 61.2
click at [410, 221] on tr "2 fire hydrant fire hydrant 4 1/2" lower plate valve 7 قطعة × Pieces [GEOGRAPHI…" at bounding box center [256, 225] width 484 height 50
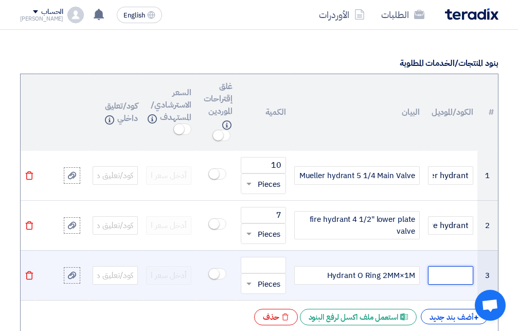
click at [437, 272] on input "text" at bounding box center [450, 275] width 45 height 19
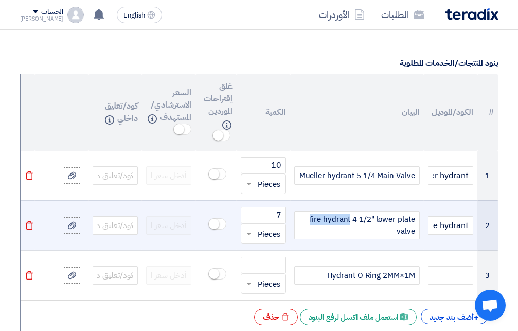
drag, startPoint x: 351, startPoint y: 216, endPoint x: 311, endPoint y: 213, distance: 40.2
click at [311, 213] on div "fire hydrant 4 1/2" lower plate valve" at bounding box center [357, 225] width 126 height 28
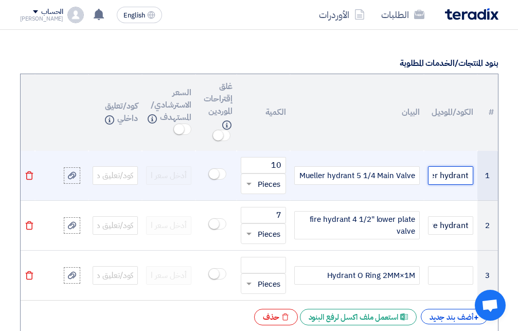
click at [439, 169] on input "Mueller hydrant" at bounding box center [450, 175] width 45 height 19
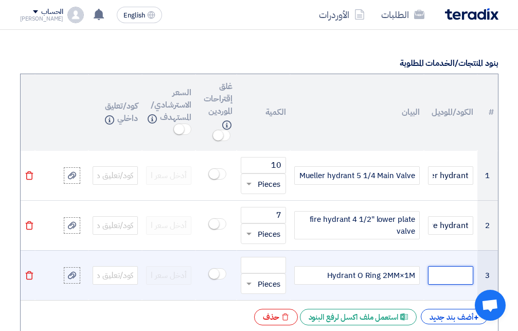
click at [436, 269] on input "text" at bounding box center [450, 275] width 45 height 19
click at [269, 258] on input "number" at bounding box center [263, 265] width 45 height 16
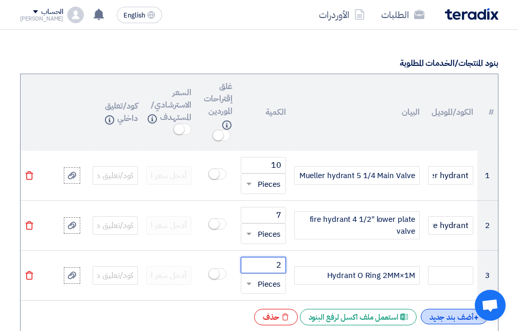
type input "2"
click at [435, 313] on div "+ أضف بند جديد" at bounding box center [454, 316] width 67 height 15
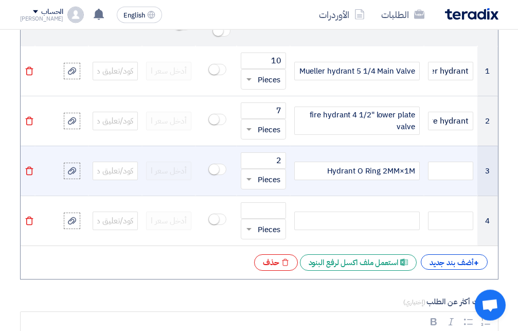
scroll to position [944, 0]
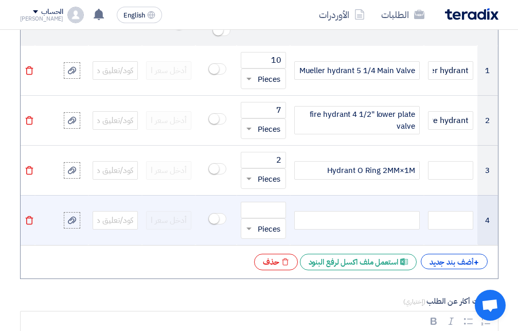
click at [379, 212] on div at bounding box center [357, 220] width 126 height 19
paste div
click at [269, 209] on input "number" at bounding box center [263, 210] width 45 height 16
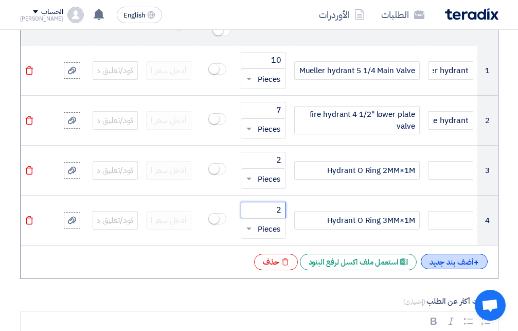
type input "2"
click at [458, 262] on div "+ أضف بند جديد" at bounding box center [454, 261] width 67 height 15
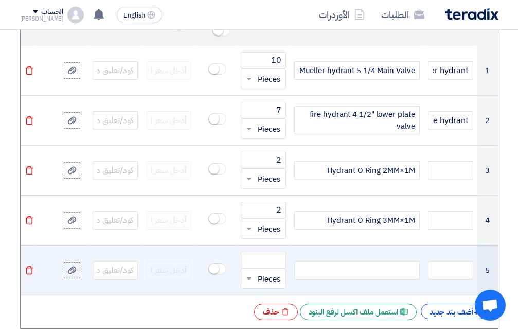
click at [391, 262] on div at bounding box center [357, 270] width 126 height 19
paste div
click at [275, 256] on input "number" at bounding box center [263, 260] width 45 height 16
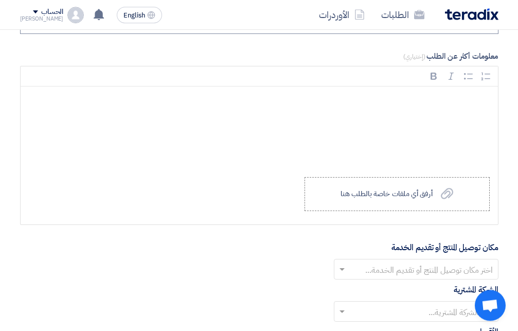
scroll to position [1259, 0]
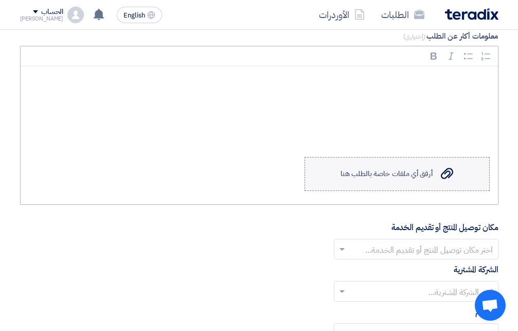
type input "3"
click at [448, 179] on icon "Upload a file" at bounding box center [447, 173] width 12 height 12
click at [0, 0] on input "Upload a file أرفق أي ملفات خاصة بالطلب هنا" at bounding box center [0, 0] width 0 height 0
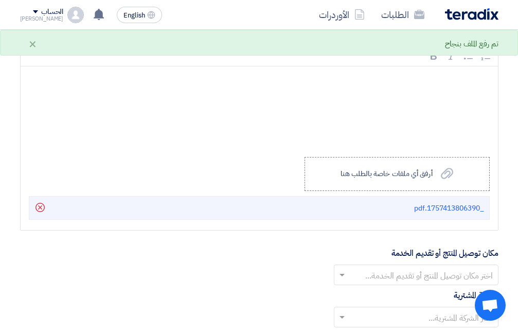
scroll to position [1312, 0]
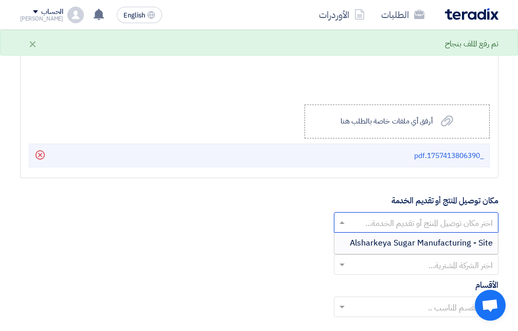
click at [343, 228] on span at bounding box center [340, 222] width 13 height 12
click at [373, 245] on span "Alsharkeya Sugar Manufacturing - Site" at bounding box center [421, 243] width 143 height 12
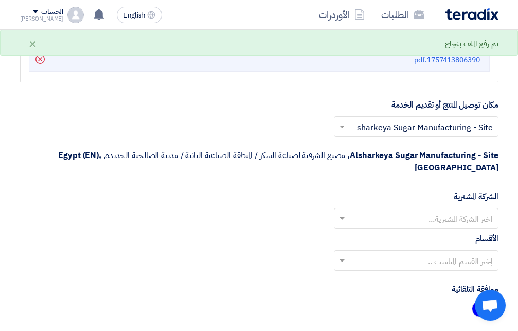
scroll to position [1417, 0]
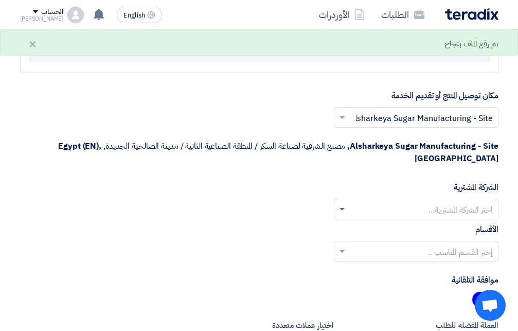
click at [342, 208] on span at bounding box center [342, 210] width 5 height 4
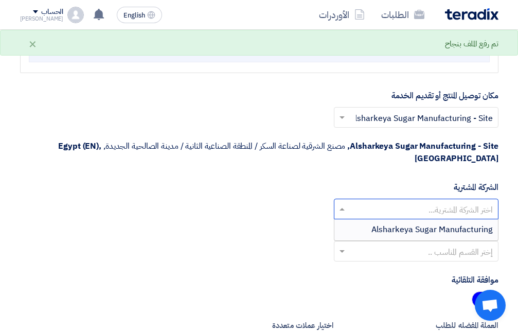
click at [380, 226] on span "Alsharkeya Sugar Manufacturing" at bounding box center [431, 229] width 121 height 12
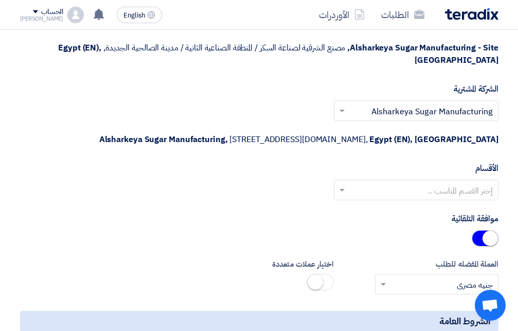
scroll to position [1522, 0]
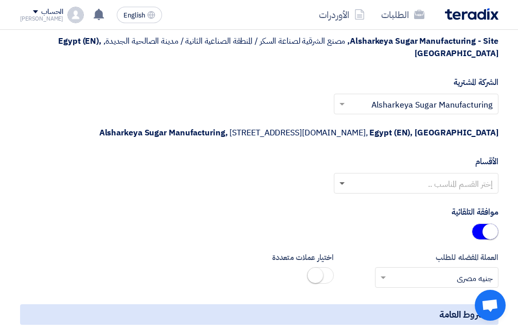
click at [340, 186] on span at bounding box center [342, 184] width 5 height 4
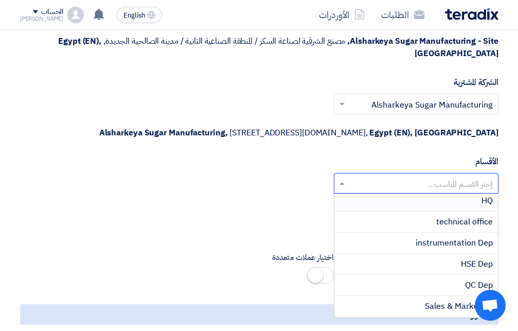
scroll to position [256, 0]
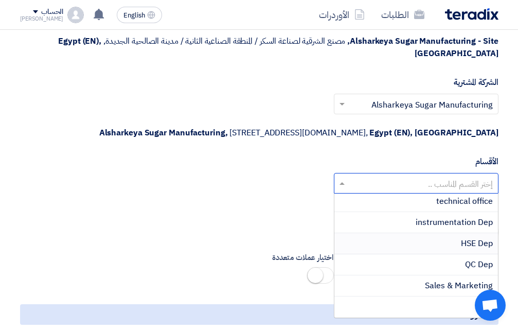
click at [445, 247] on div "HSE Dep" at bounding box center [416, 243] width 164 height 21
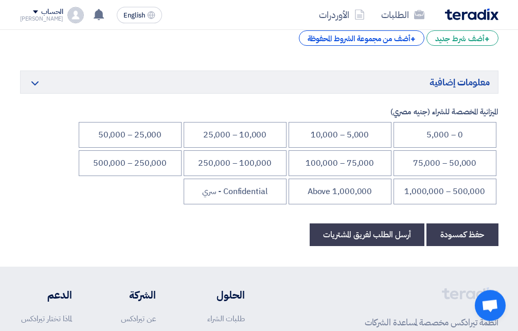
scroll to position [1836, 0]
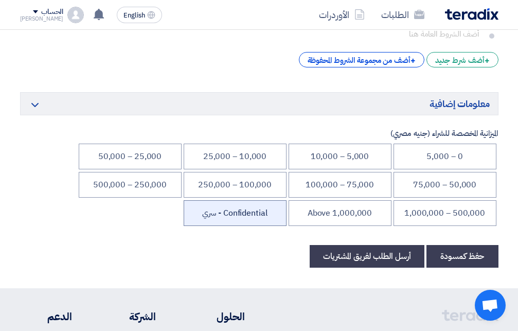
click at [245, 217] on li "Confidential - سري" at bounding box center [235, 213] width 103 height 26
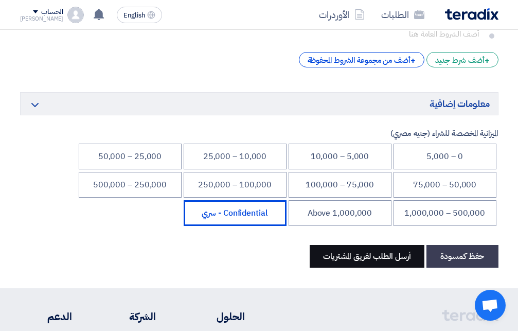
click at [385, 263] on button "أرسل الطلب لفريق المشتريات" at bounding box center [367, 256] width 115 height 23
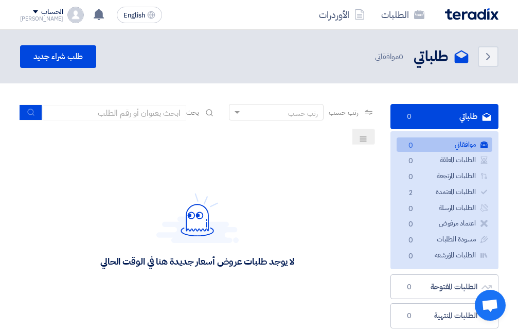
click at [460, 58] on use at bounding box center [461, 56] width 14 height 13
click at [442, 191] on link "الطلبات المعتمدة الطلبات المعتمدة 2" at bounding box center [445, 192] width 96 height 15
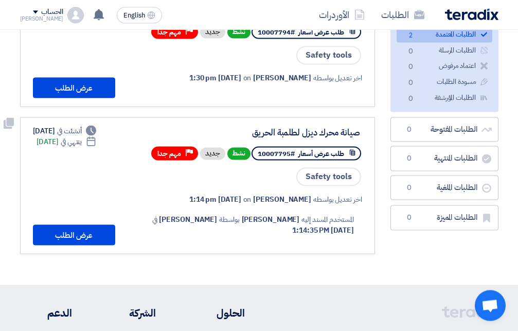
scroll to position [185, 0]
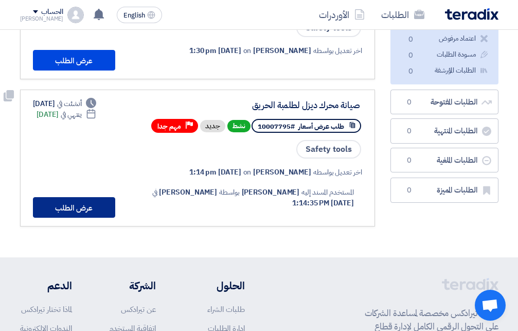
click at [90, 218] on button "عرض الطلب" at bounding box center [74, 207] width 82 height 21
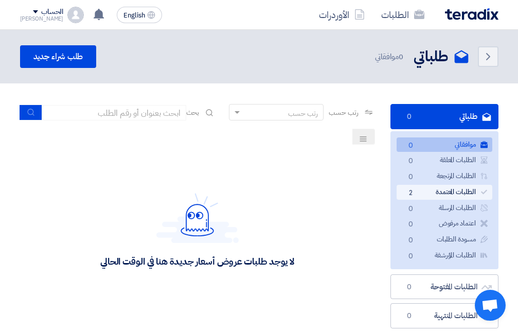
click at [453, 193] on link "الطلبات المعتمدة الطلبات المعتمدة 2" at bounding box center [445, 192] width 96 height 15
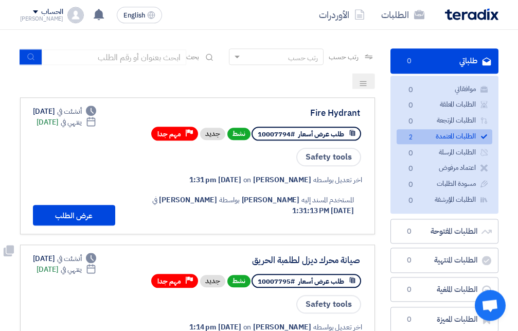
scroll to position [52, 0]
